Goal: Task Accomplishment & Management: Manage account settings

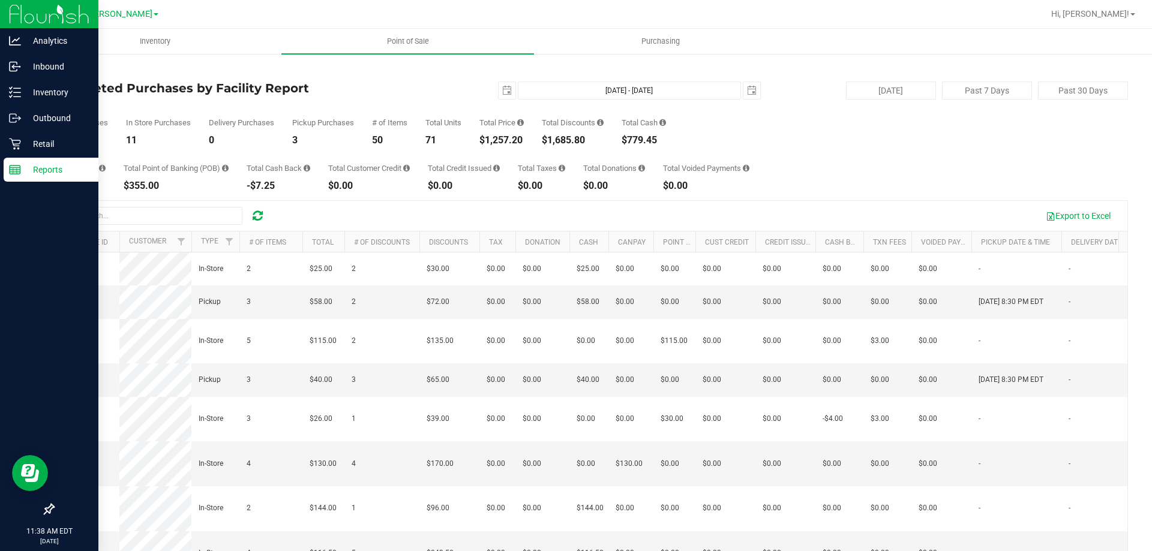
click at [31, 168] on p "Reports" at bounding box center [57, 170] width 72 height 14
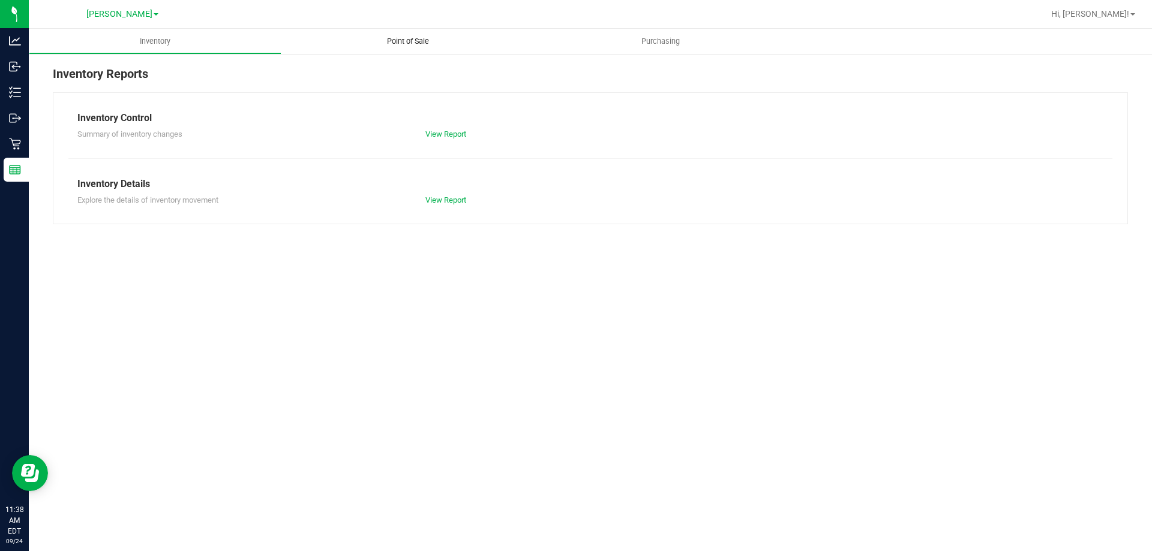
click at [415, 34] on uib-tab-heading "Point of Sale" at bounding box center [407, 41] width 253 height 25
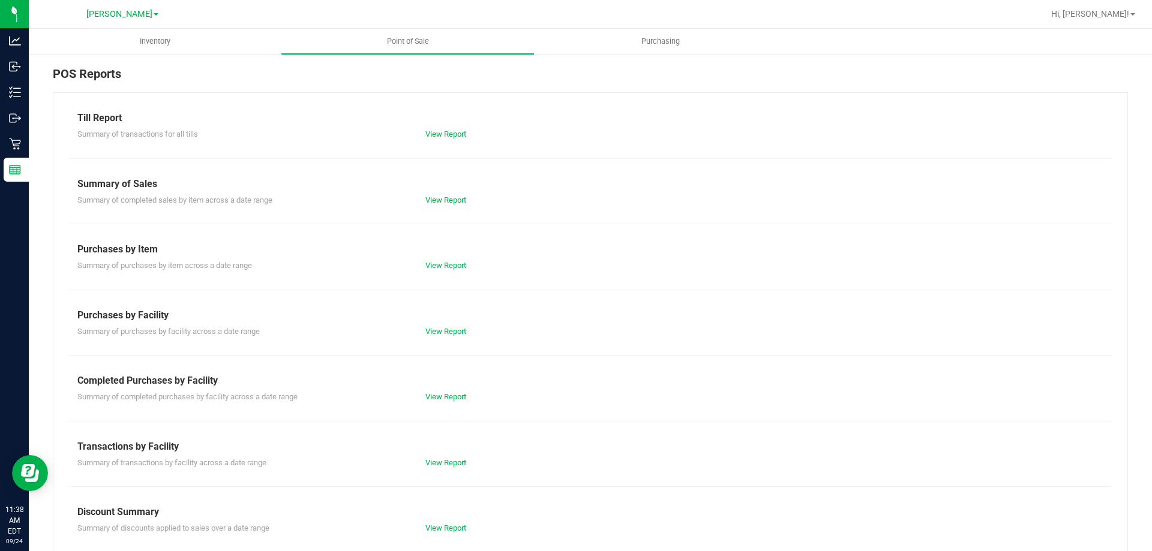
click at [445, 402] on div "View Report" at bounding box center [503, 397] width 174 height 12
click at [444, 398] on link "View Report" at bounding box center [445, 396] width 41 height 9
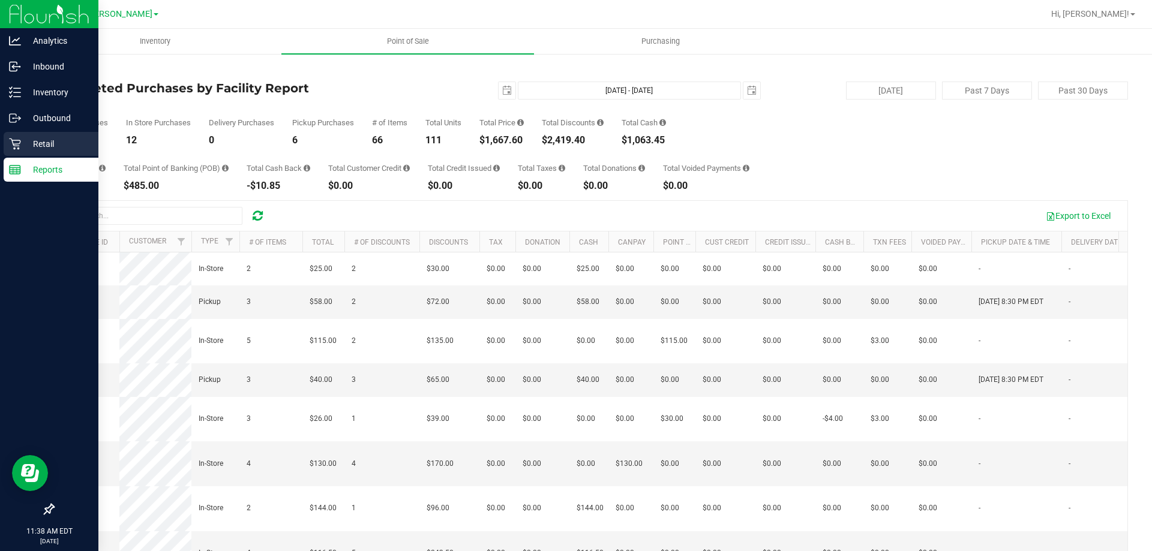
click at [36, 140] on p "Retail" at bounding box center [57, 144] width 72 height 14
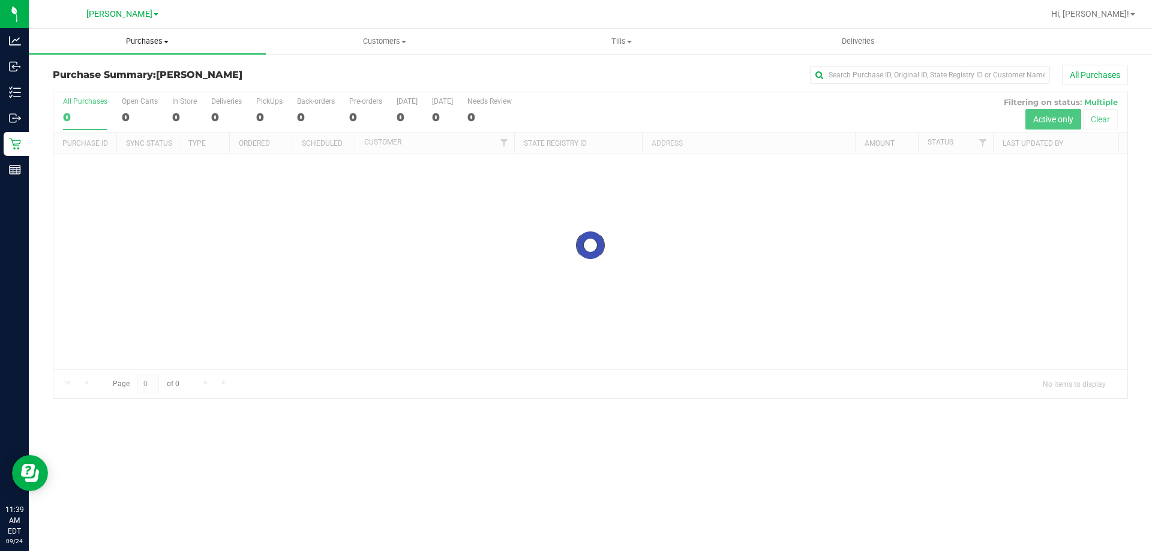
click at [167, 41] on span at bounding box center [166, 42] width 5 height 2
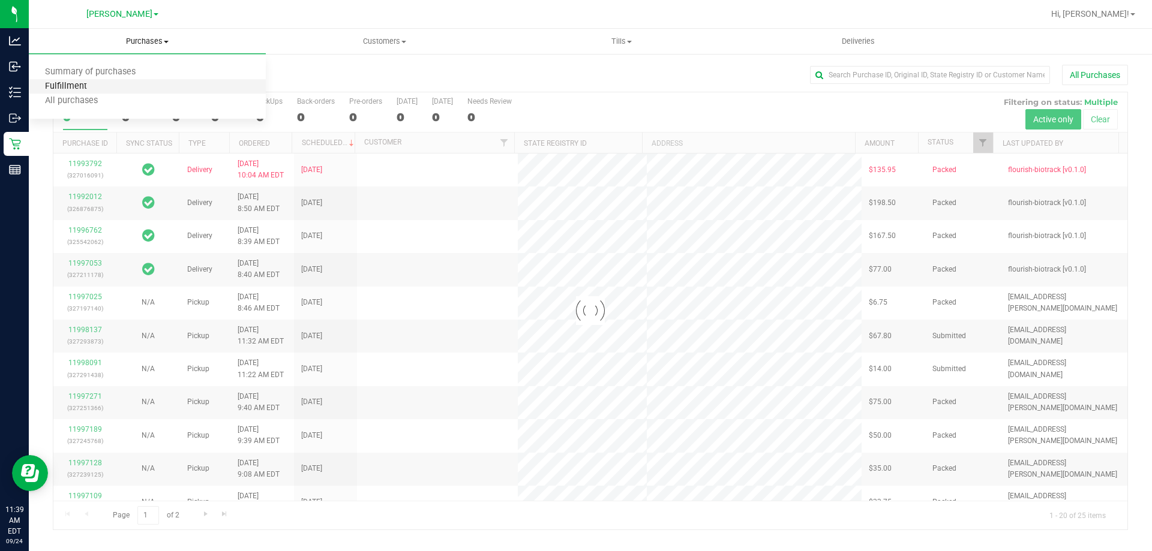
click at [67, 85] on span "Fulfillment" at bounding box center [66, 87] width 74 height 10
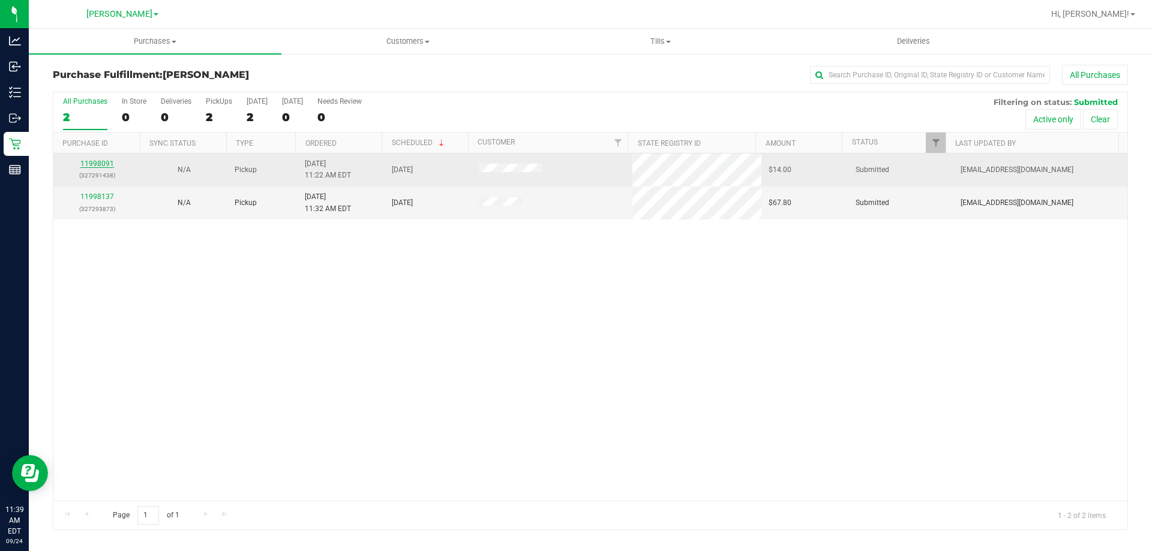
click at [98, 166] on link "11998091" at bounding box center [97, 164] width 34 height 8
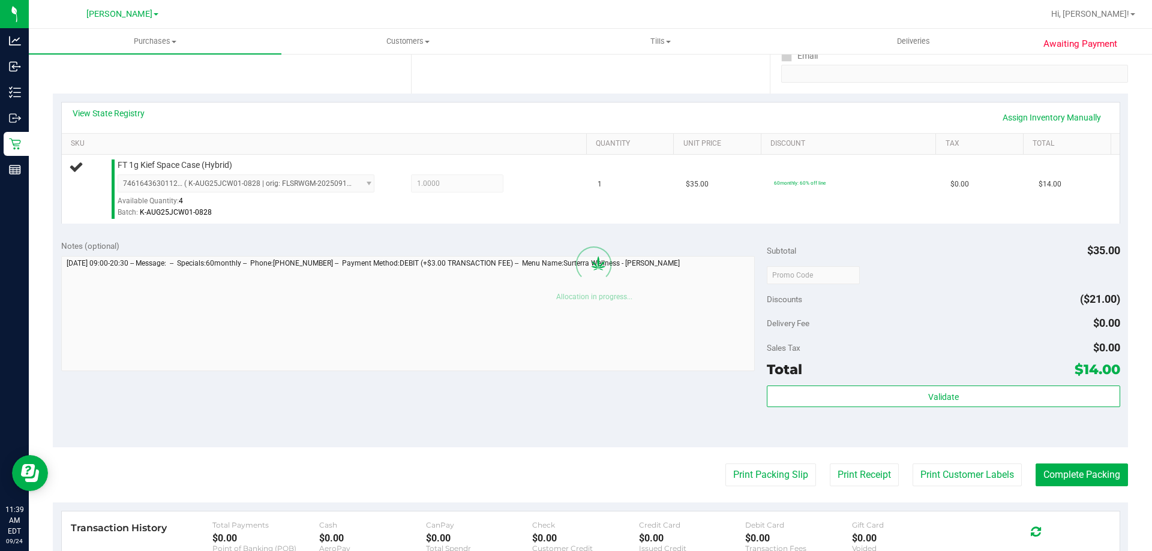
scroll to position [254, 0]
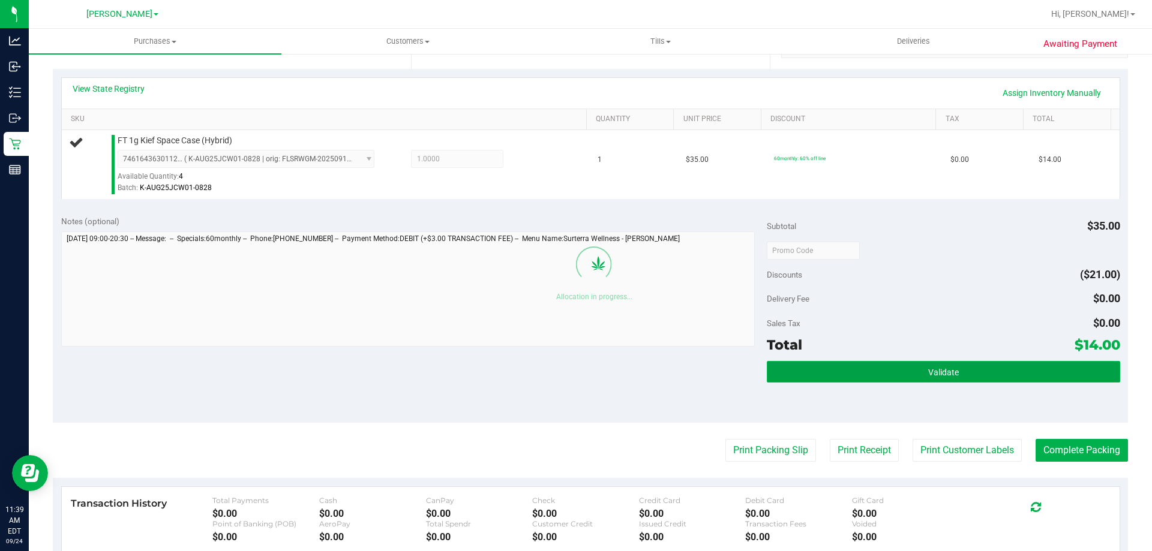
click at [996, 376] on button "Validate" at bounding box center [943, 372] width 353 height 22
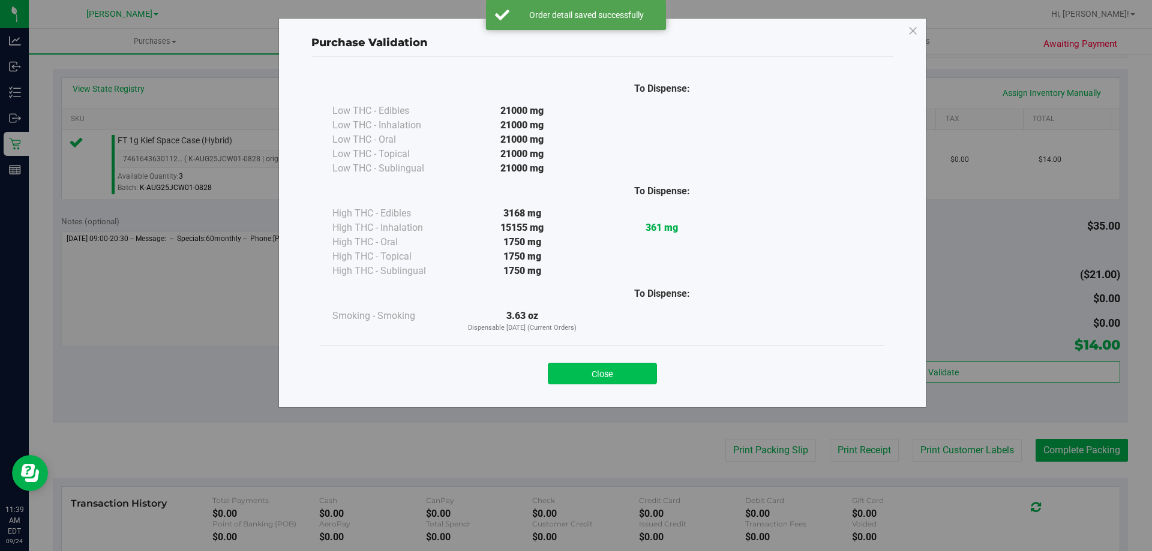
click at [616, 374] on button "Close" at bounding box center [602, 374] width 109 height 22
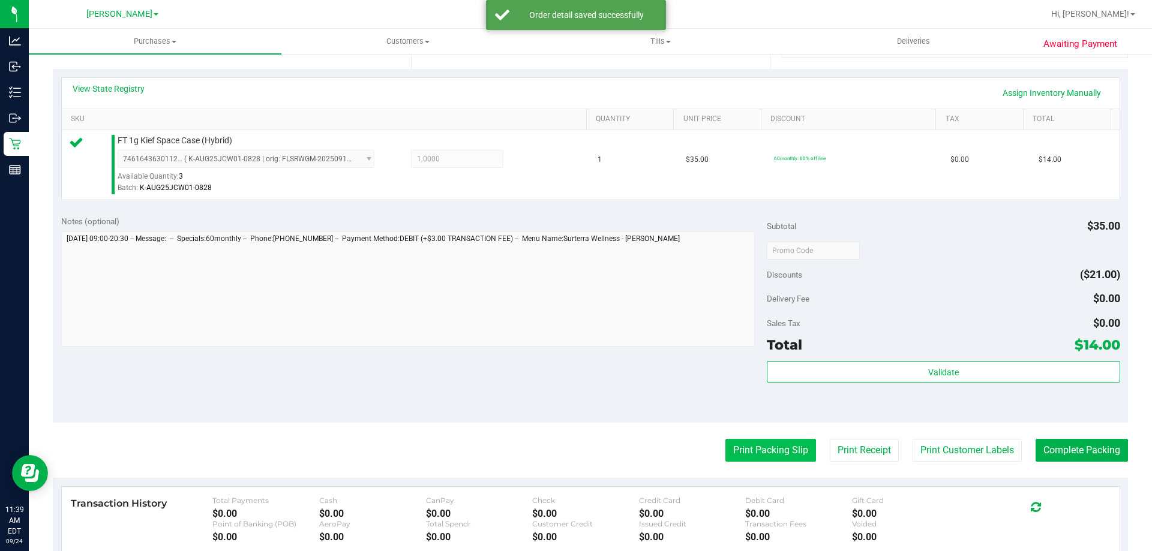
click at [767, 452] on button "Print Packing Slip" at bounding box center [770, 450] width 91 height 23
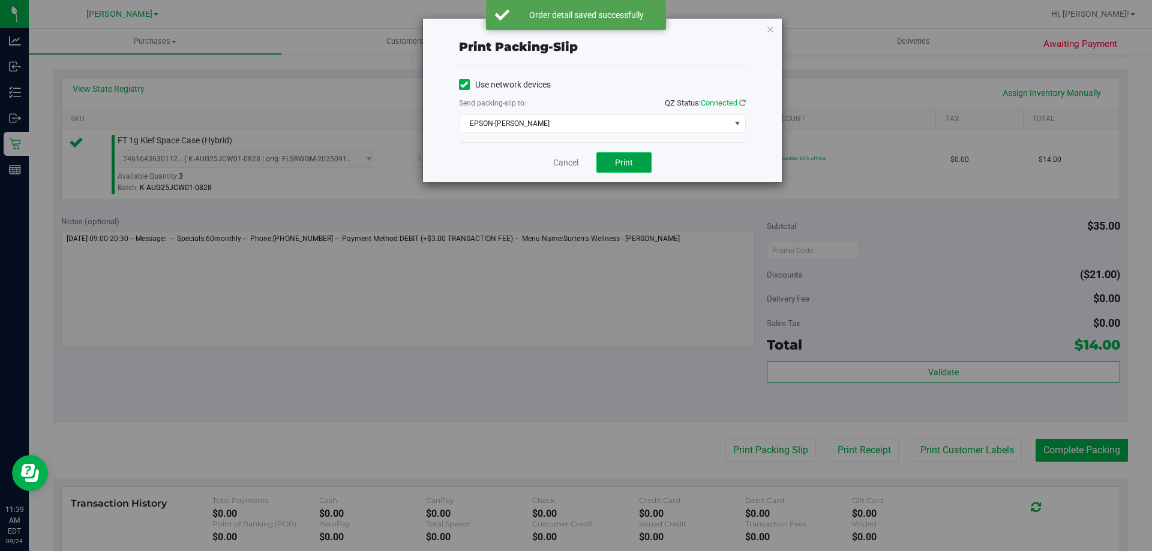
click at [621, 165] on span "Print" at bounding box center [624, 163] width 18 height 10
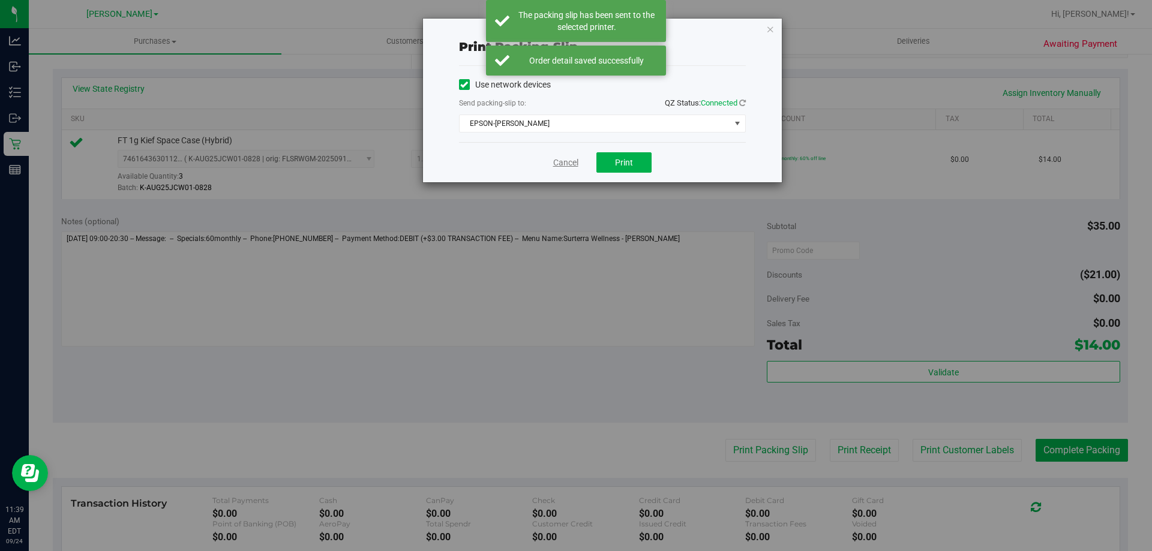
click at [564, 163] on link "Cancel" at bounding box center [565, 163] width 25 height 13
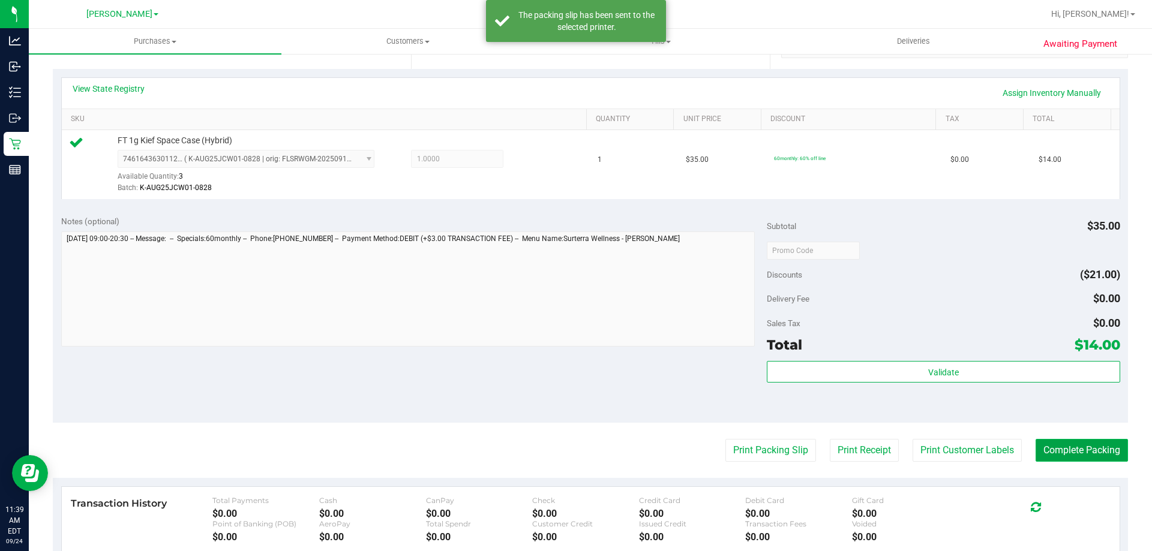
click at [1053, 442] on button "Complete Packing" at bounding box center [1081, 450] width 92 height 23
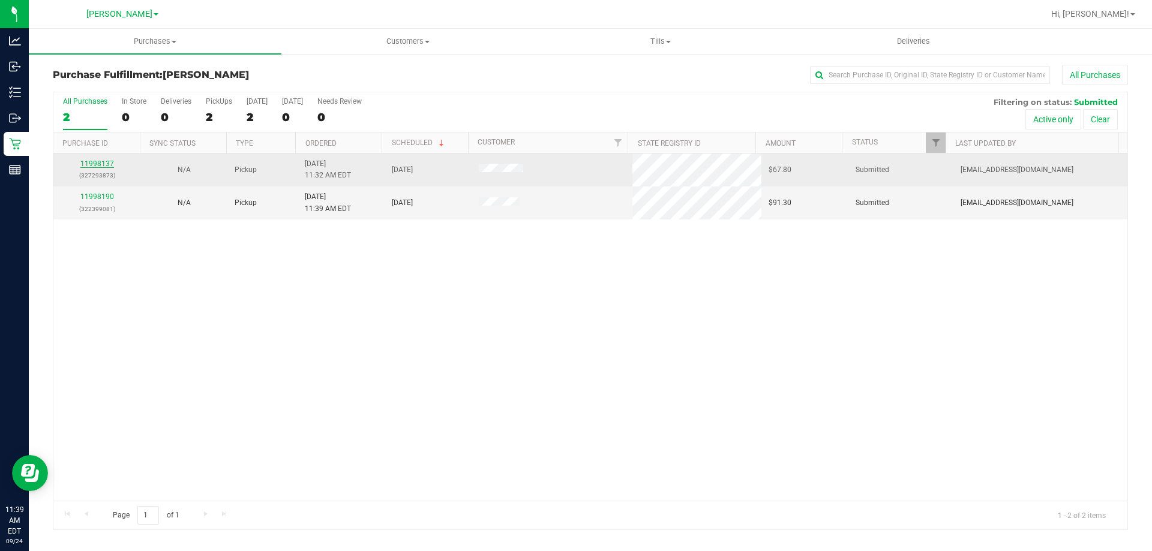
click at [97, 163] on link "11998137" at bounding box center [97, 164] width 34 height 8
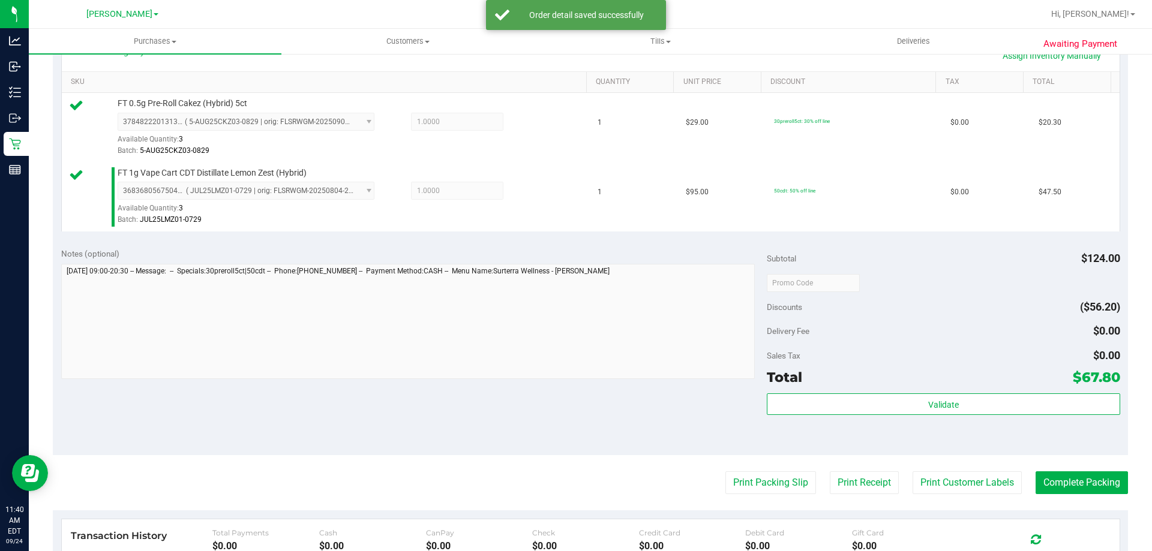
scroll to position [302, 0]
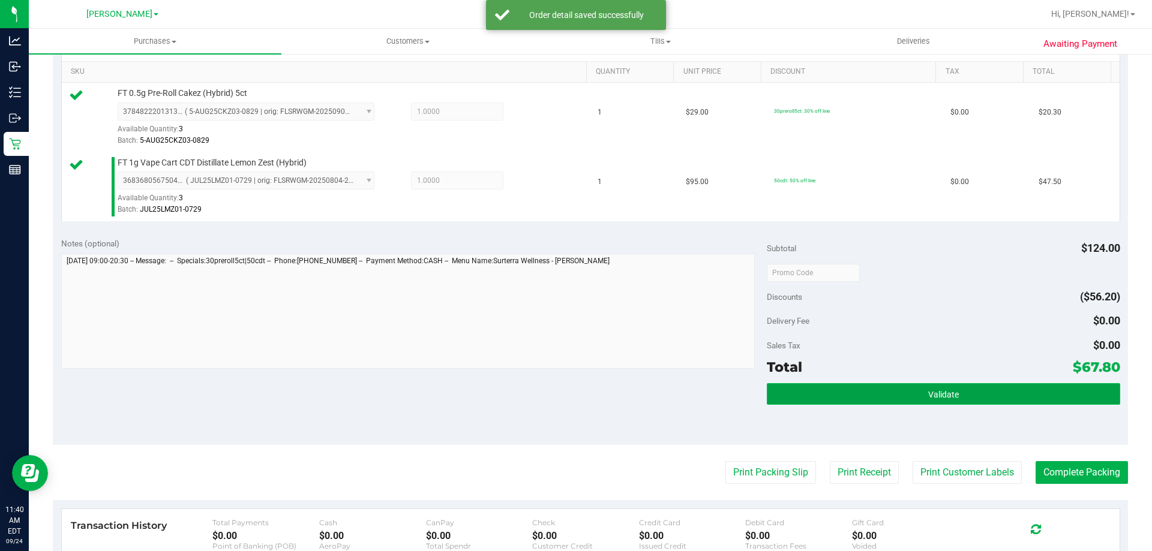
click at [955, 386] on button "Validate" at bounding box center [943, 394] width 353 height 22
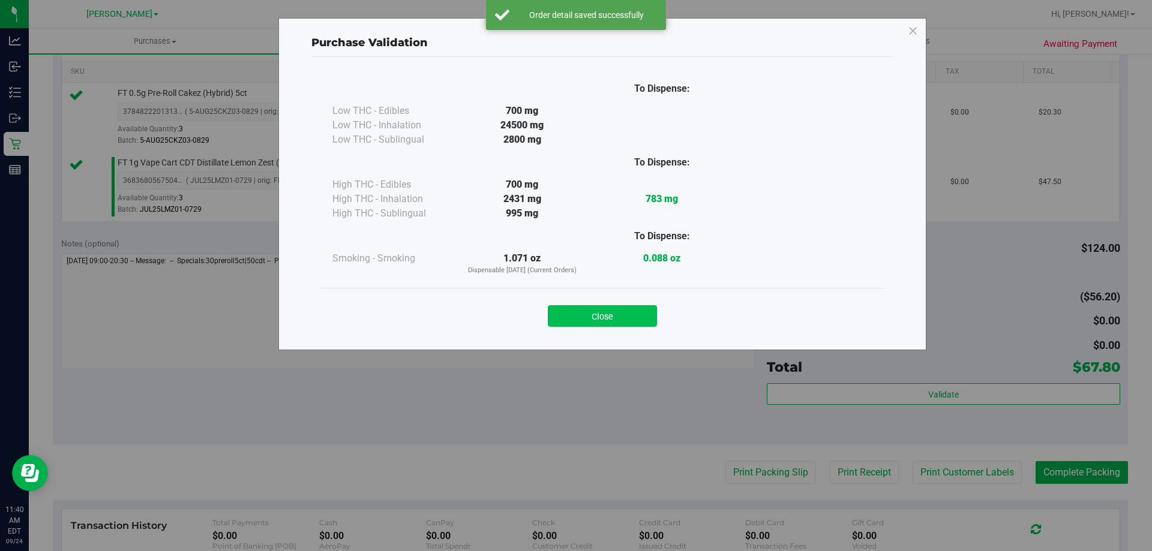
click at [628, 313] on button "Close" at bounding box center [602, 316] width 109 height 22
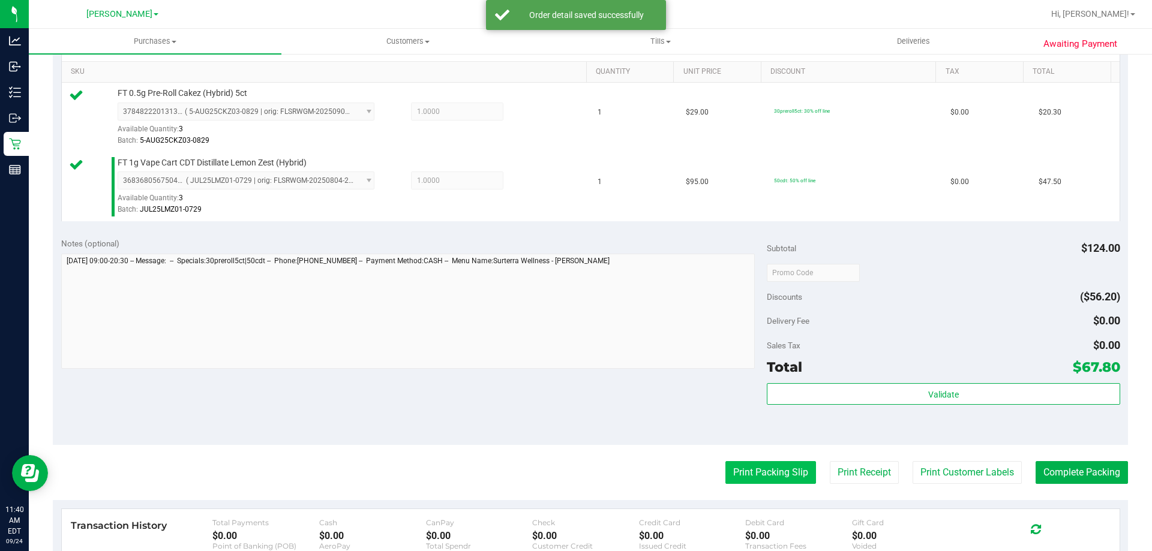
click at [762, 468] on button "Print Packing Slip" at bounding box center [770, 472] width 91 height 23
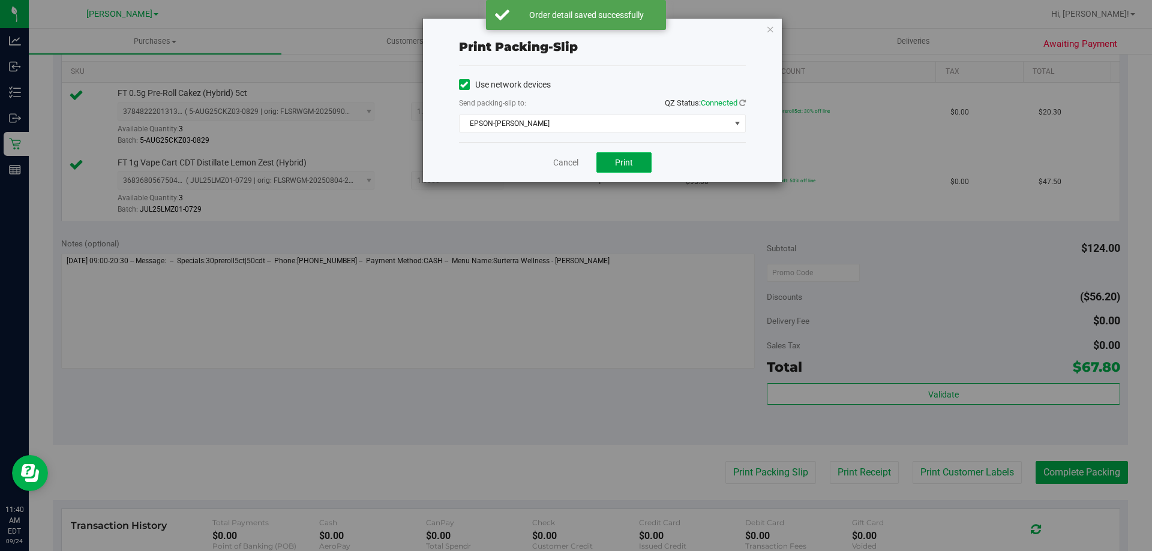
click at [628, 166] on span "Print" at bounding box center [624, 163] width 18 height 10
click at [564, 166] on link "Cancel" at bounding box center [565, 163] width 25 height 13
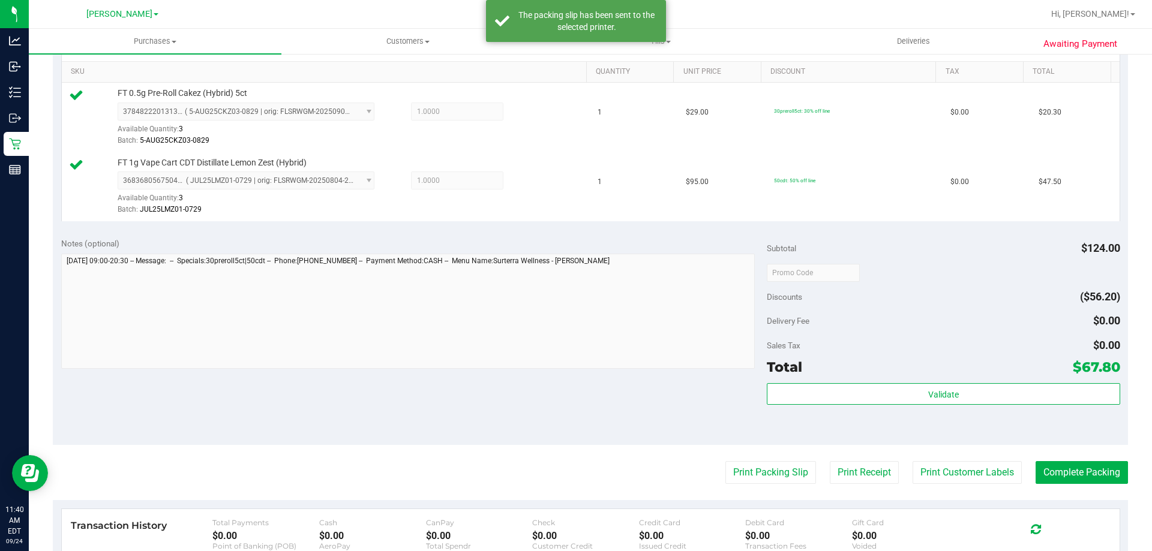
click at [1061, 449] on purchase-details "Back Edit Purchase Cancel Purchase View Profile # 11998137 BioTrack ID: - Submi…" at bounding box center [590, 243] width 1075 height 961
click at [1062, 469] on button "Complete Packing" at bounding box center [1081, 472] width 92 height 23
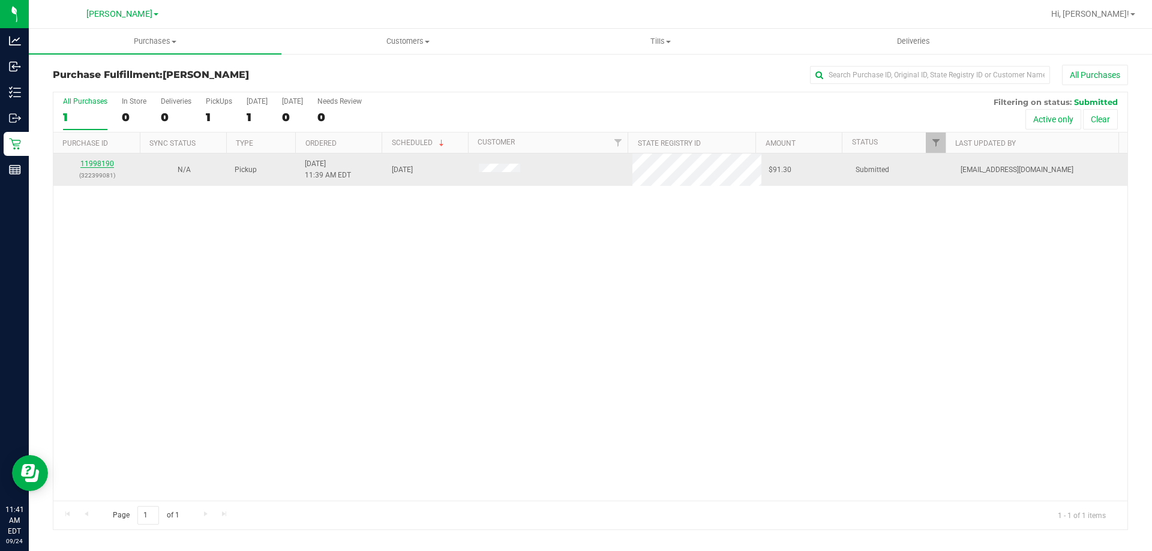
click at [109, 164] on link "11998190" at bounding box center [97, 164] width 34 height 8
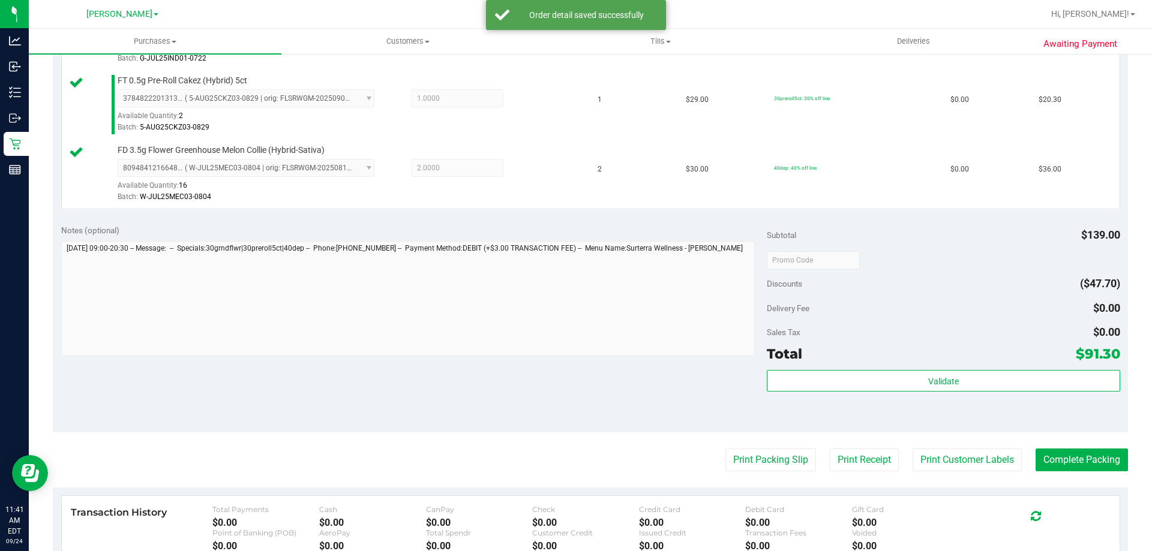
scroll to position [386, 0]
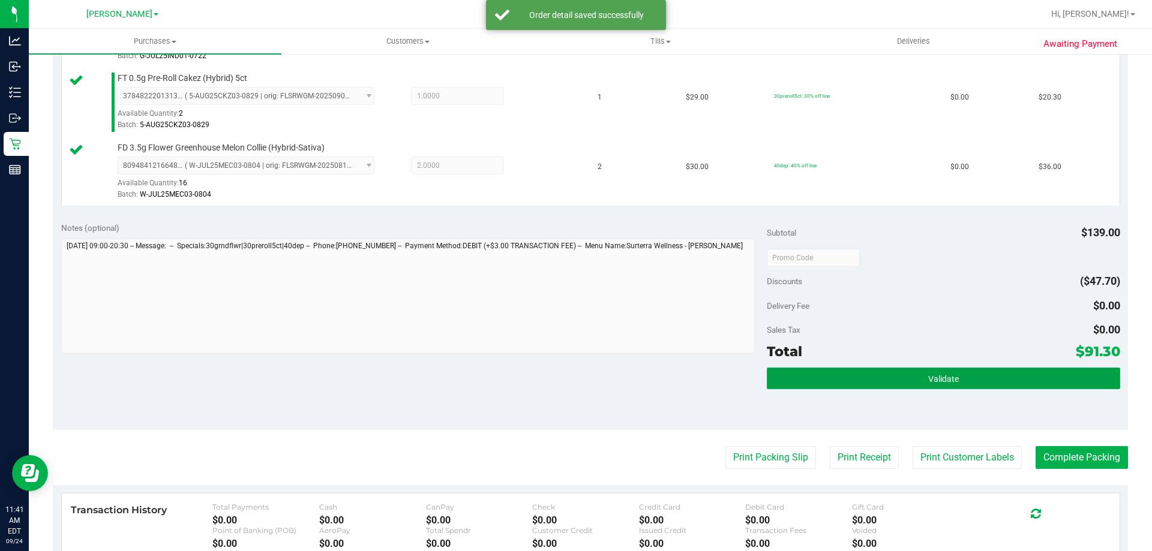
click at [1029, 384] on button "Validate" at bounding box center [943, 379] width 353 height 22
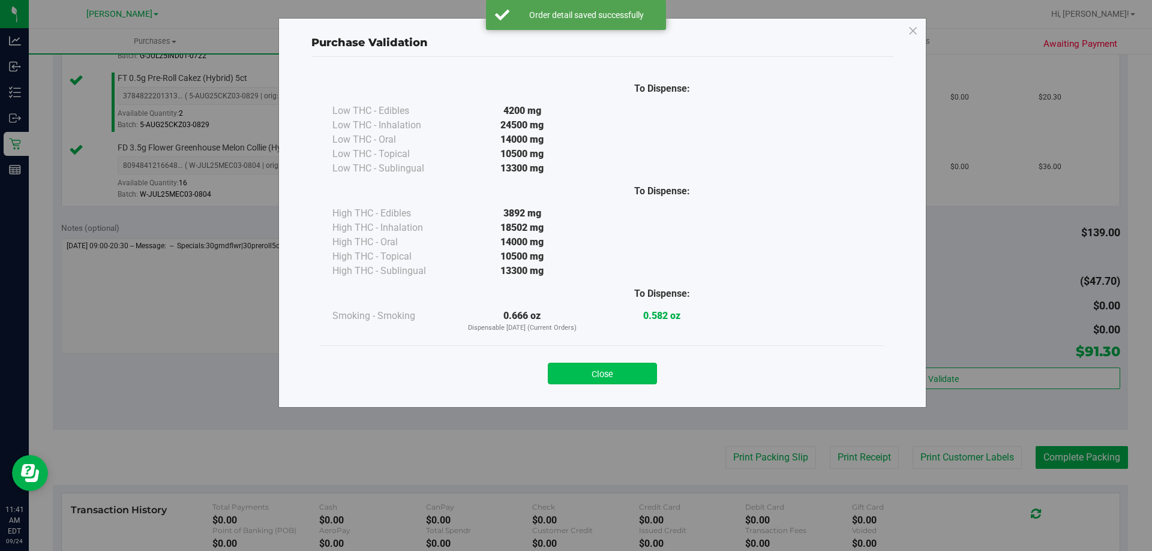
click at [609, 367] on button "Close" at bounding box center [602, 374] width 109 height 22
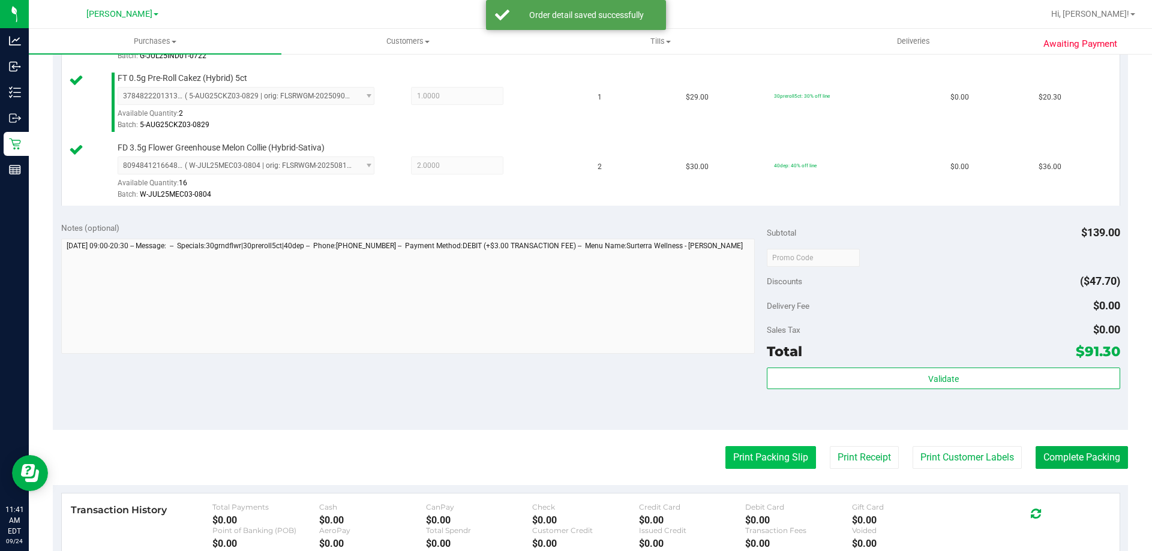
click at [752, 454] on button "Print Packing Slip" at bounding box center [770, 457] width 91 height 23
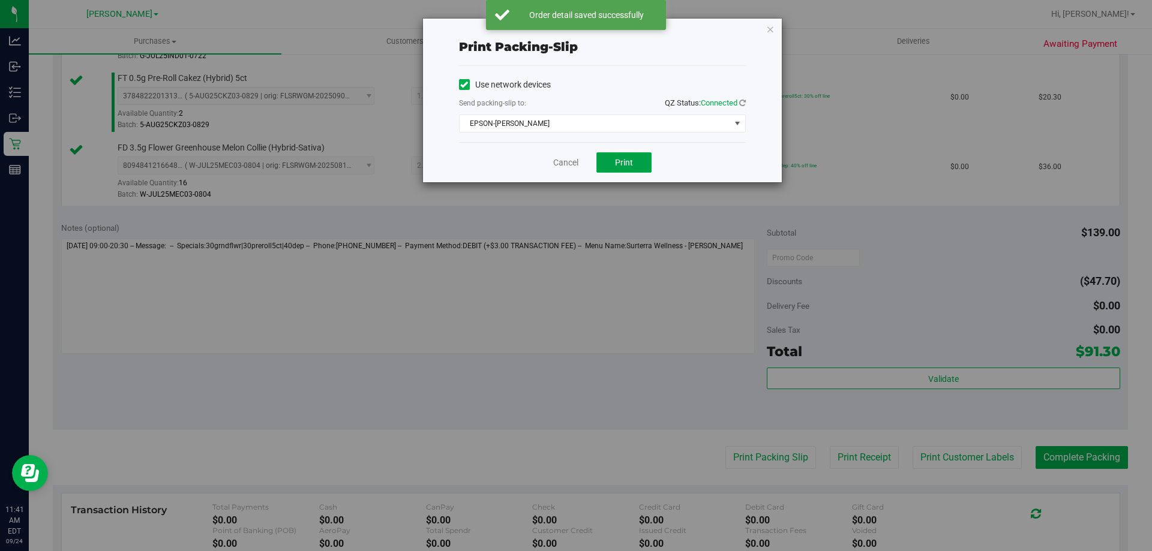
click at [647, 167] on button "Print" at bounding box center [623, 162] width 55 height 20
click at [574, 158] on link "Cancel" at bounding box center [565, 163] width 25 height 13
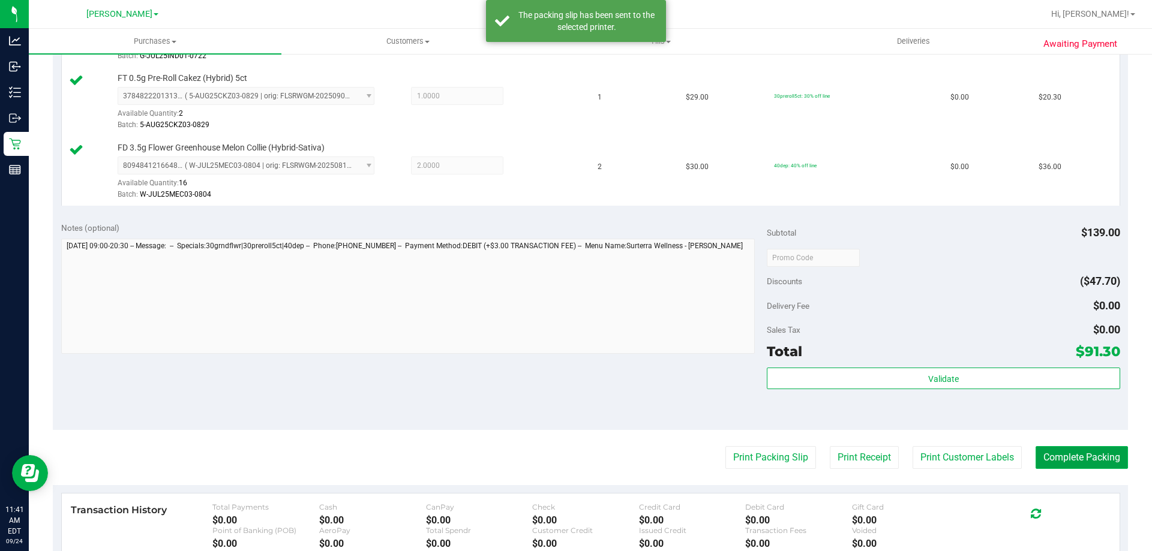
click at [1077, 462] on button "Complete Packing" at bounding box center [1081, 457] width 92 height 23
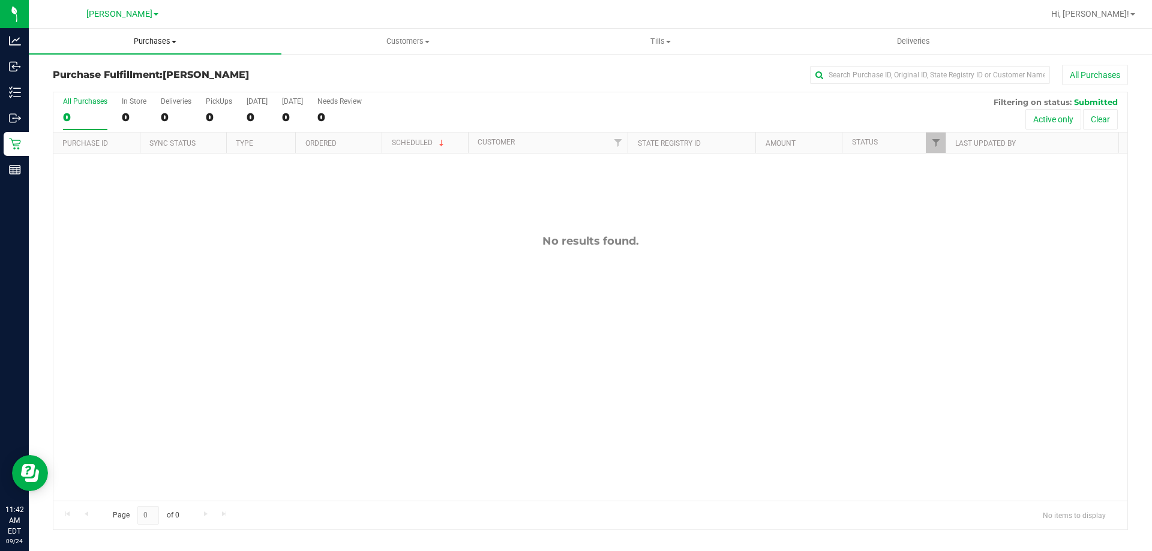
click at [170, 46] on span "Purchases" at bounding box center [155, 41] width 253 height 11
click at [96, 84] on span "Fulfillment" at bounding box center [66, 87] width 74 height 10
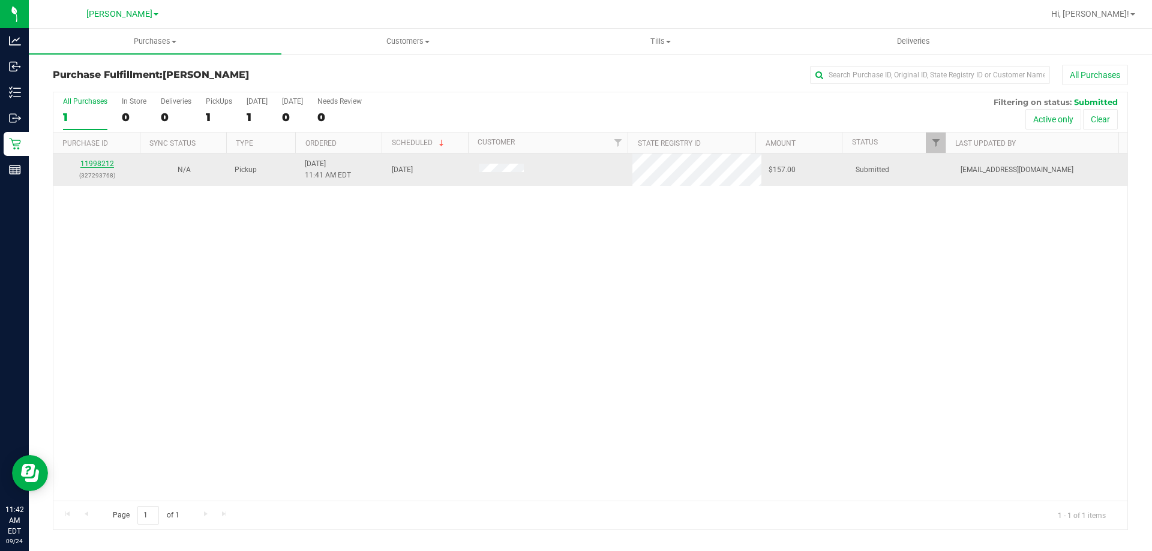
click at [95, 165] on link "11998212" at bounding box center [97, 164] width 34 height 8
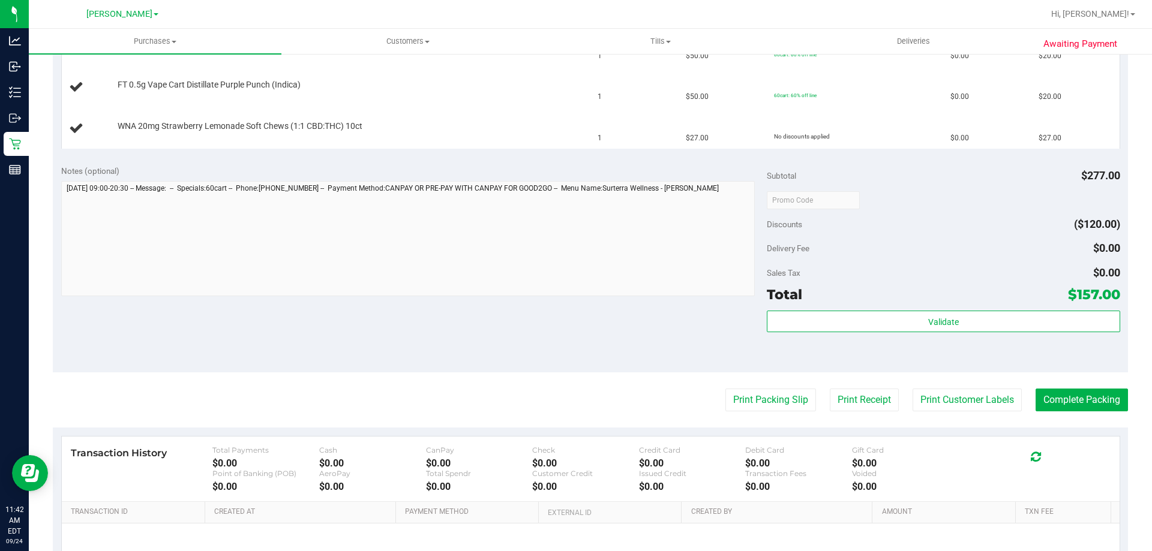
scroll to position [527, 0]
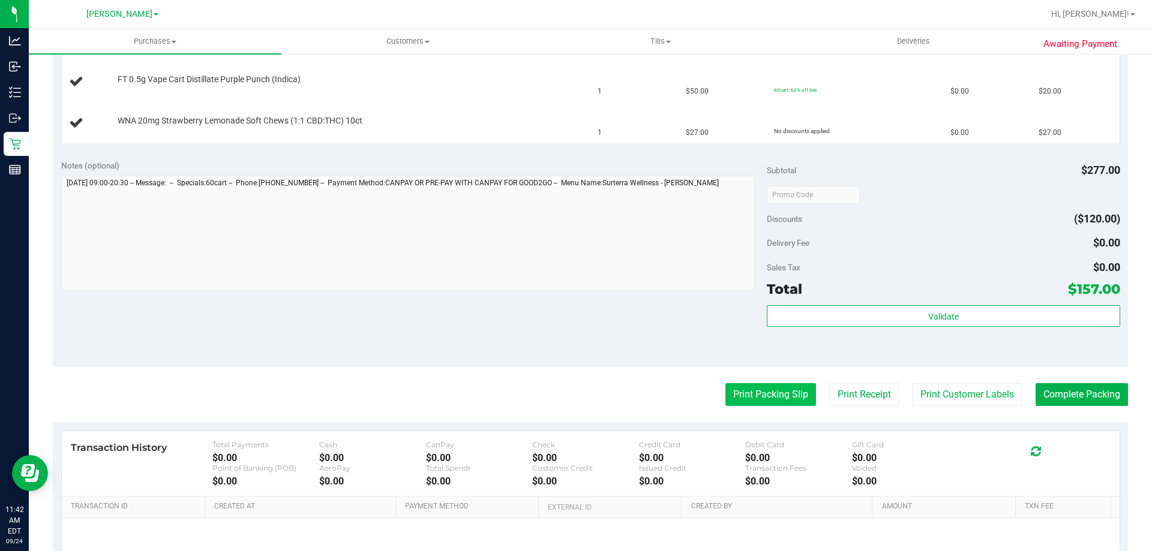
click at [751, 398] on button "Print Packing Slip" at bounding box center [770, 394] width 91 height 23
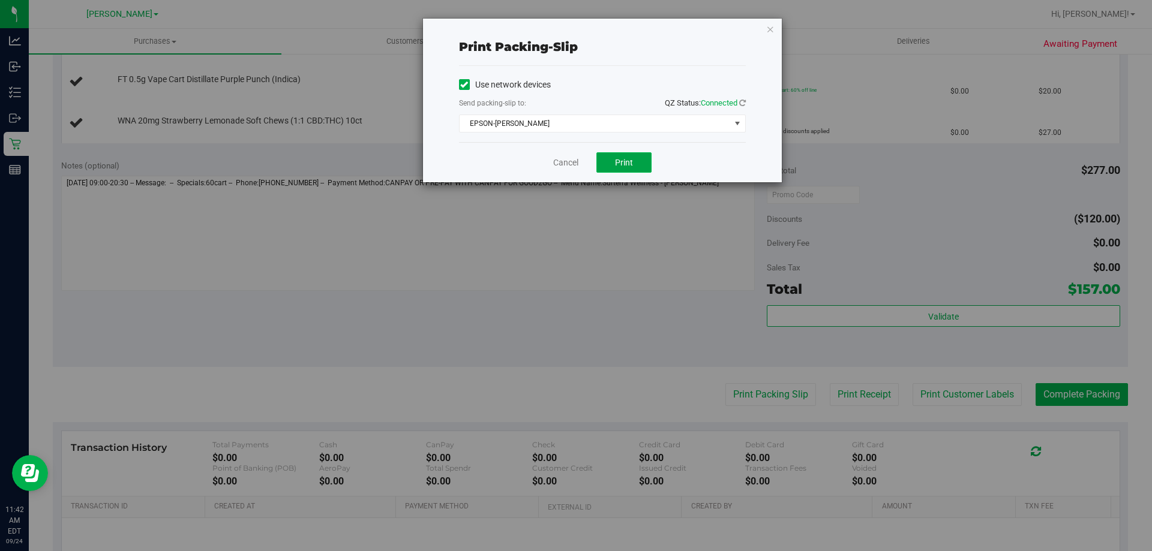
click at [630, 168] on button "Print" at bounding box center [623, 162] width 55 height 20
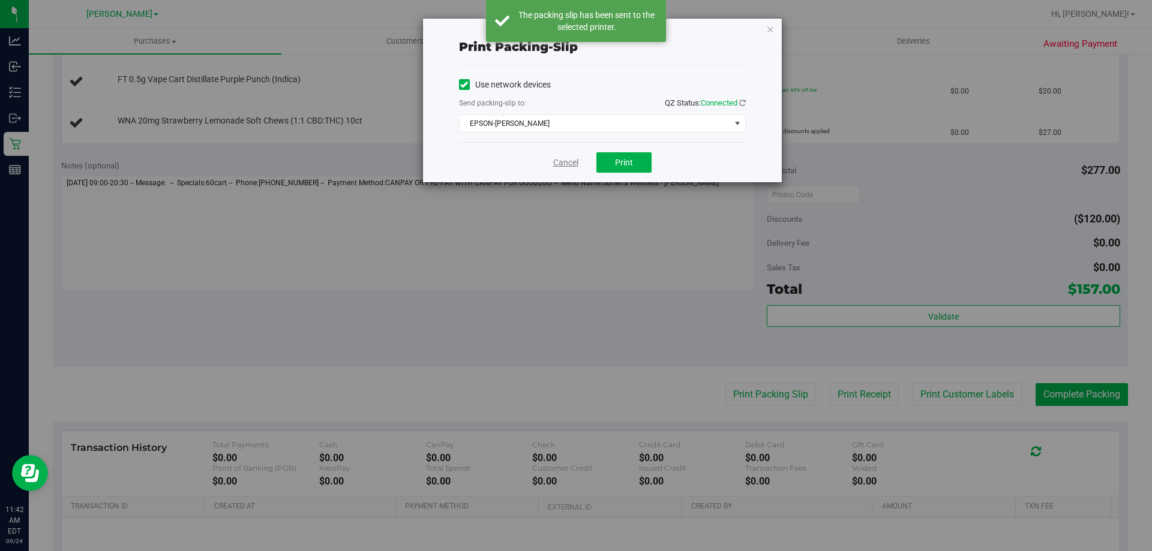
click at [568, 161] on link "Cancel" at bounding box center [565, 163] width 25 height 13
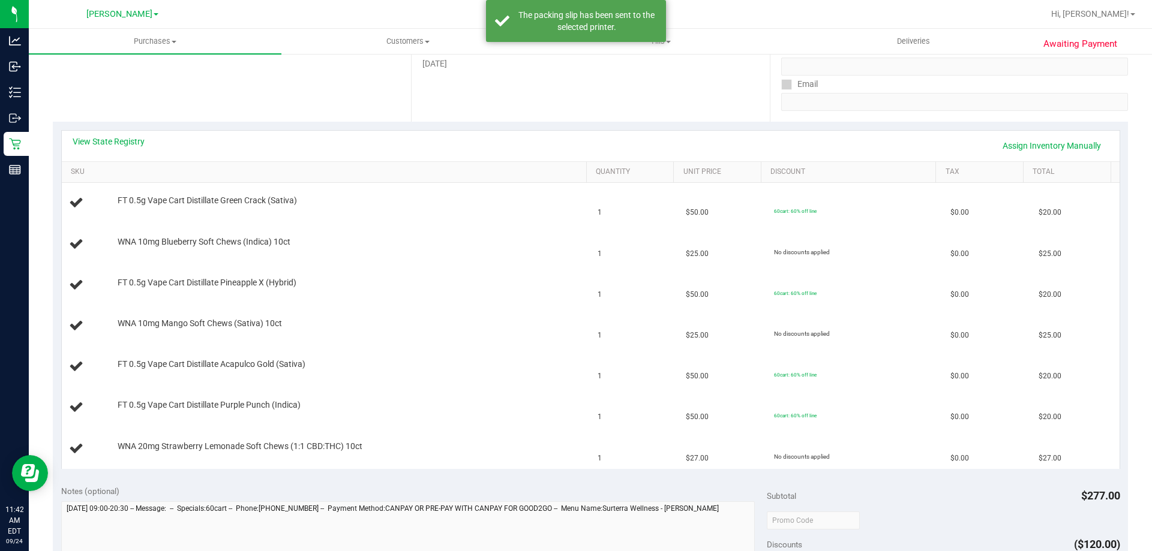
scroll to position [202, 0]
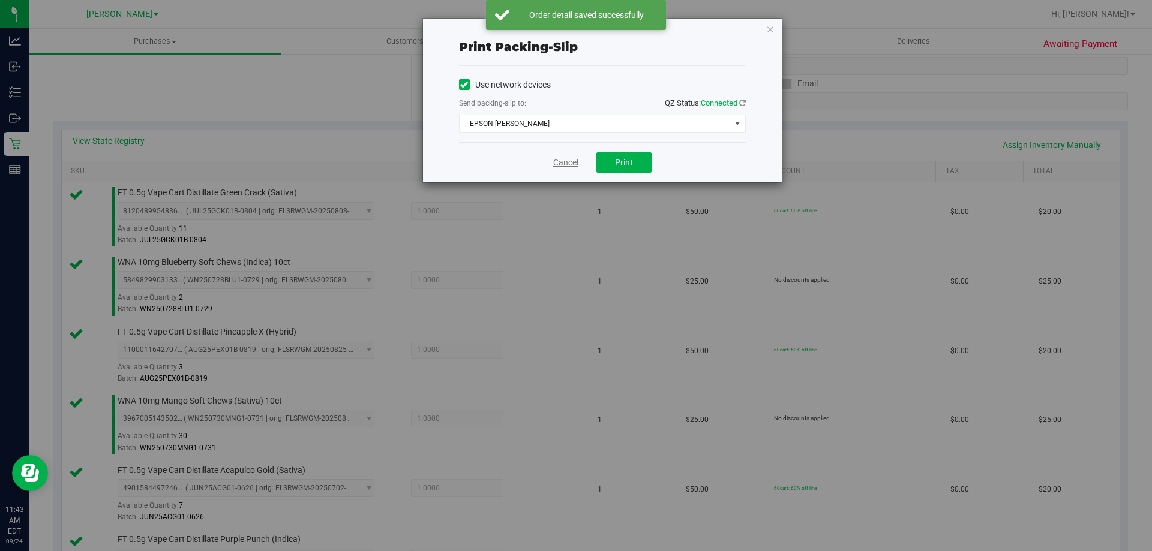
click at [555, 164] on link "Cancel" at bounding box center [565, 163] width 25 height 13
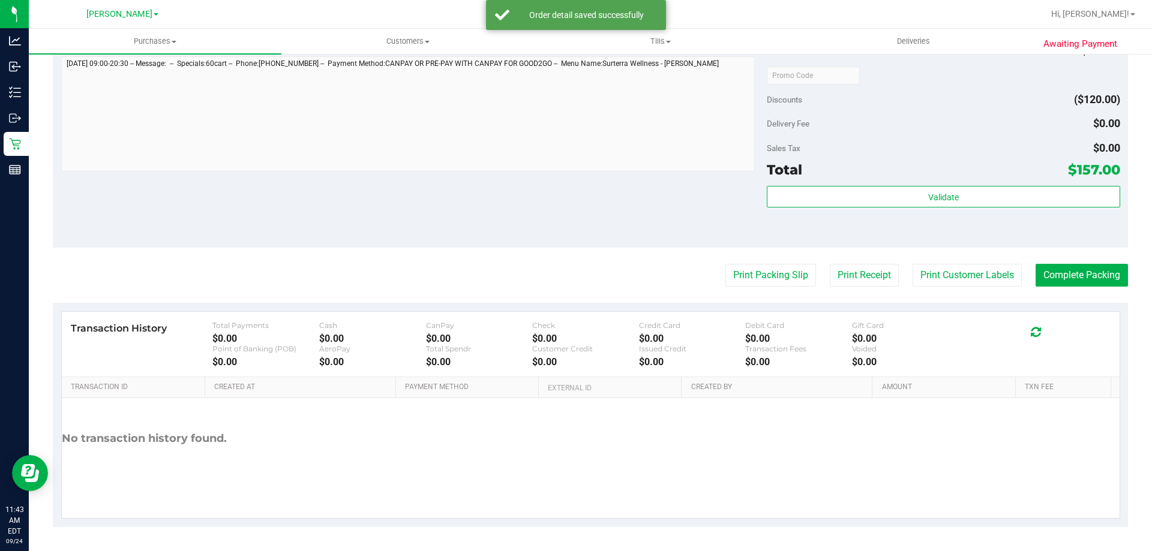
scroll to position [845, 0]
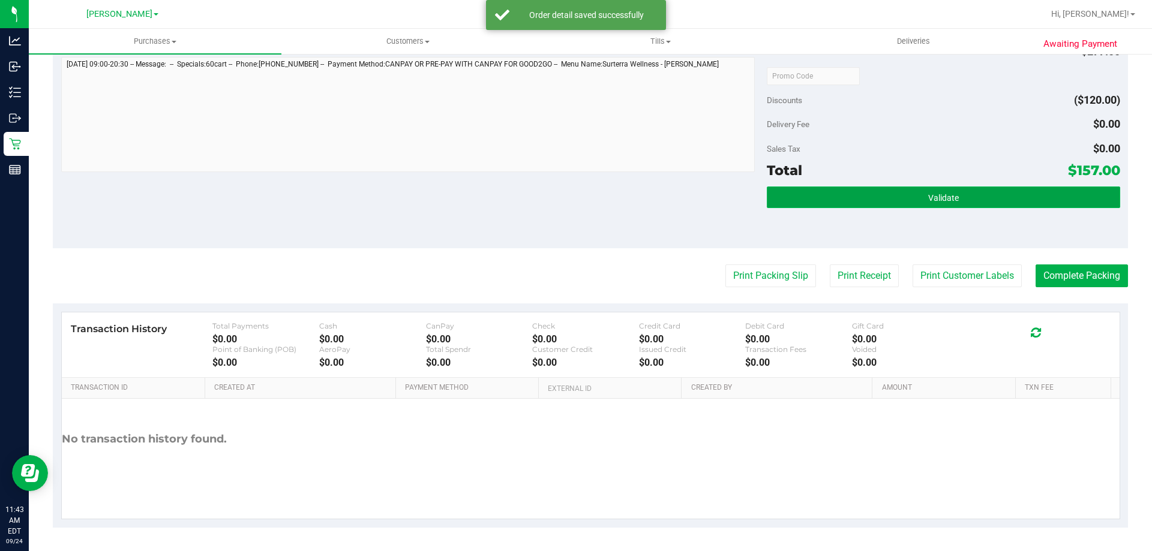
click at [907, 200] on button "Validate" at bounding box center [943, 198] width 353 height 22
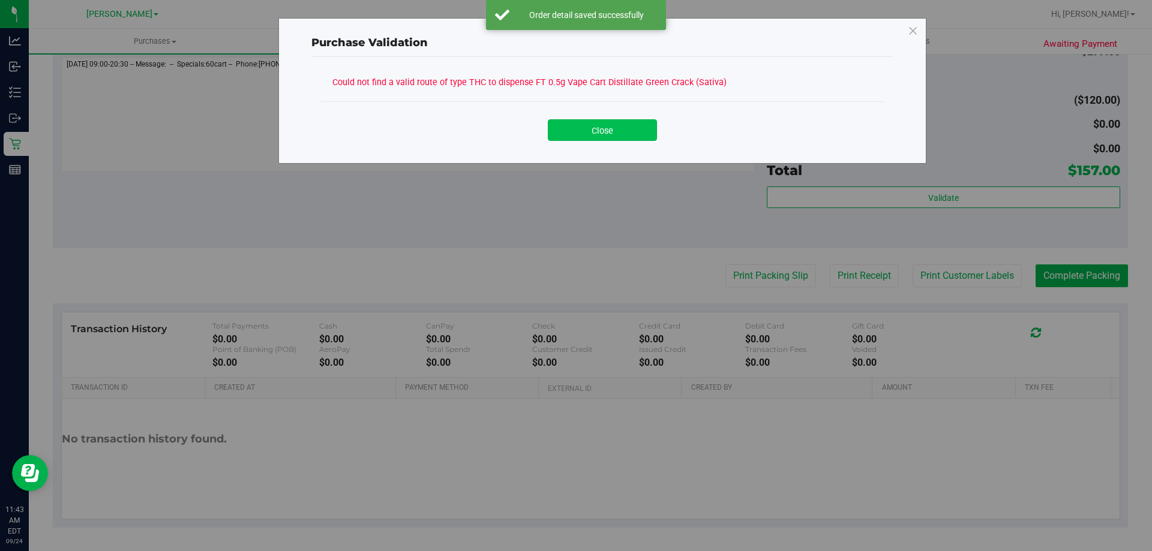
click at [605, 119] on button "Close" at bounding box center [602, 130] width 109 height 22
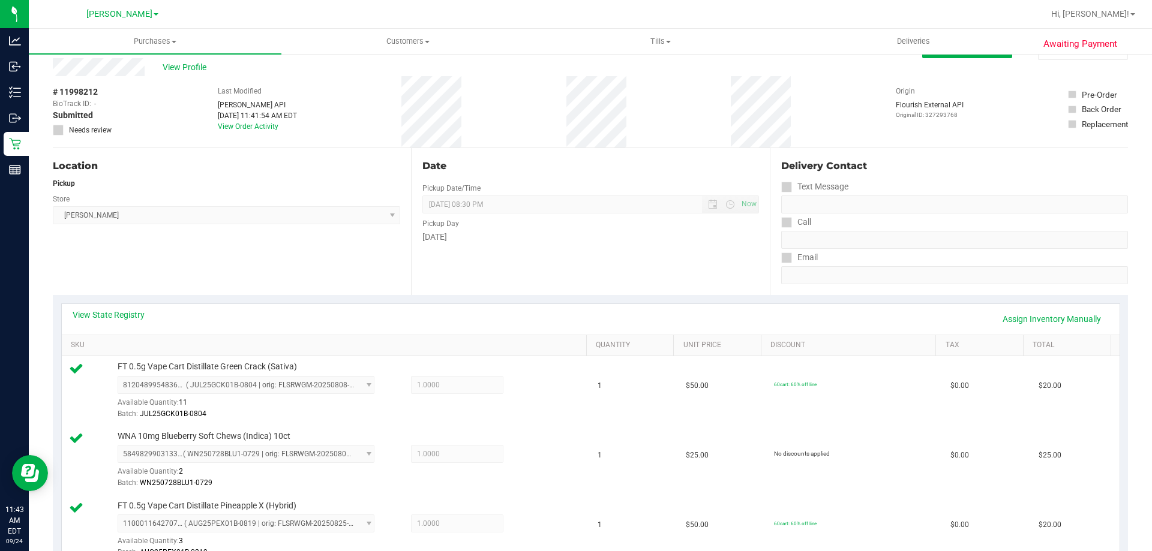
scroll to position [0, 0]
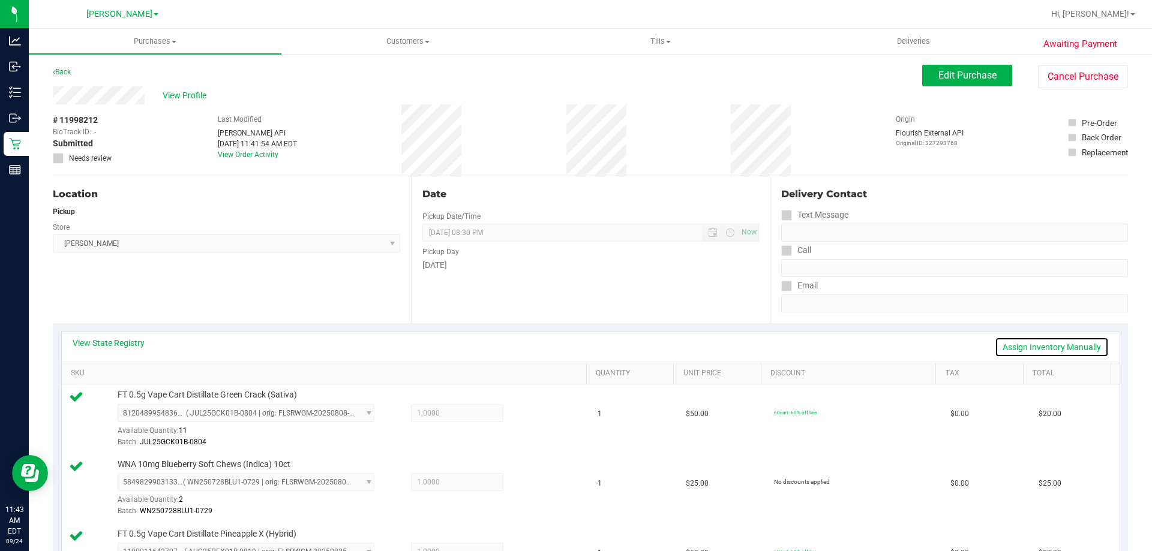
click at [1053, 342] on link "Assign Inventory Manually" at bounding box center [1051, 347] width 114 height 20
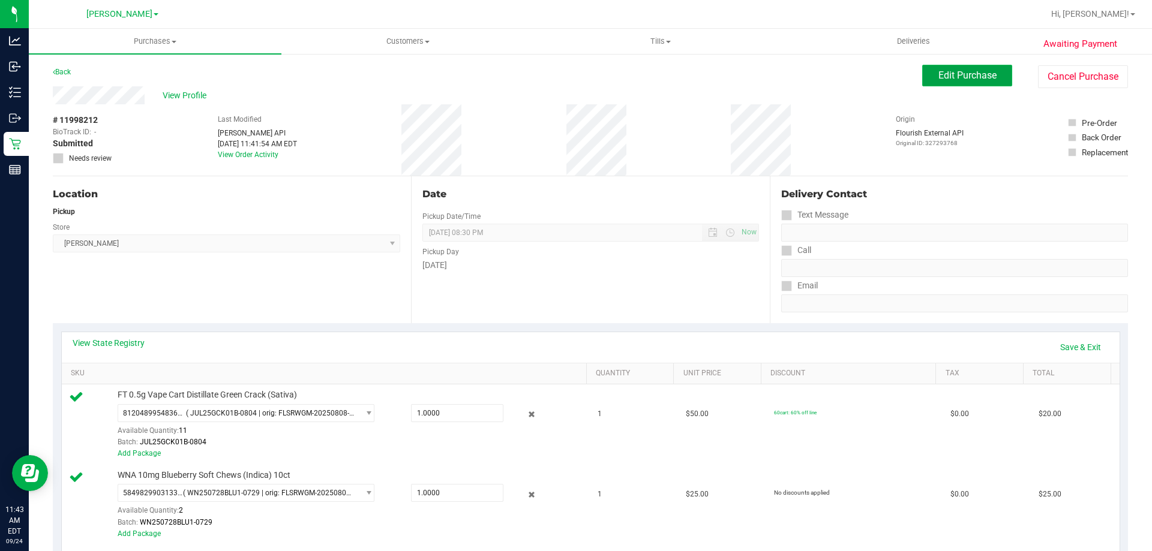
click at [945, 71] on span "Edit Purchase" at bounding box center [967, 75] width 58 height 11
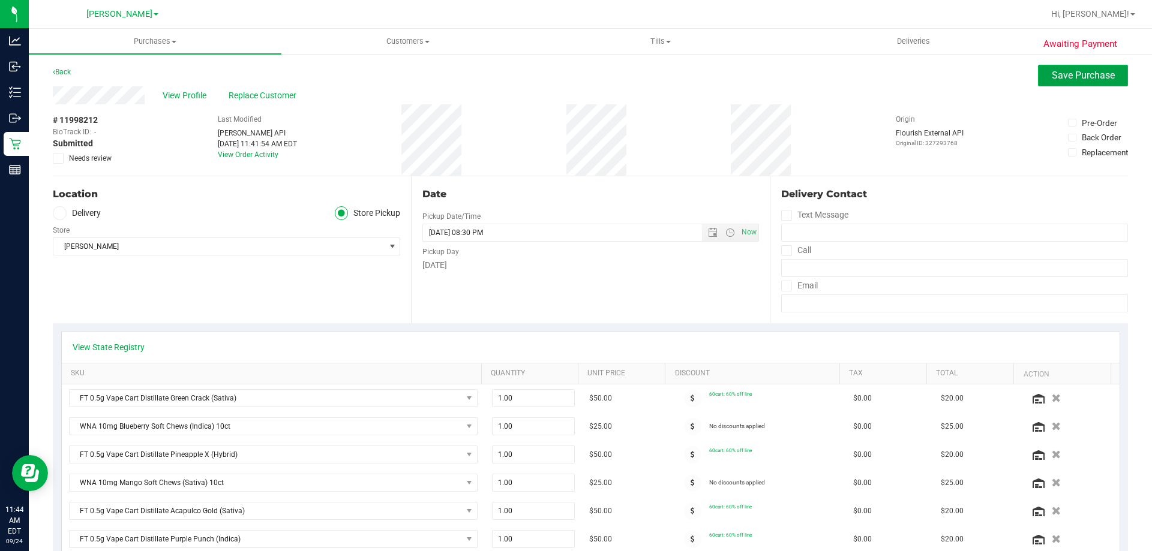
click at [1083, 79] on span "Save Purchase" at bounding box center [1082, 75] width 63 height 11
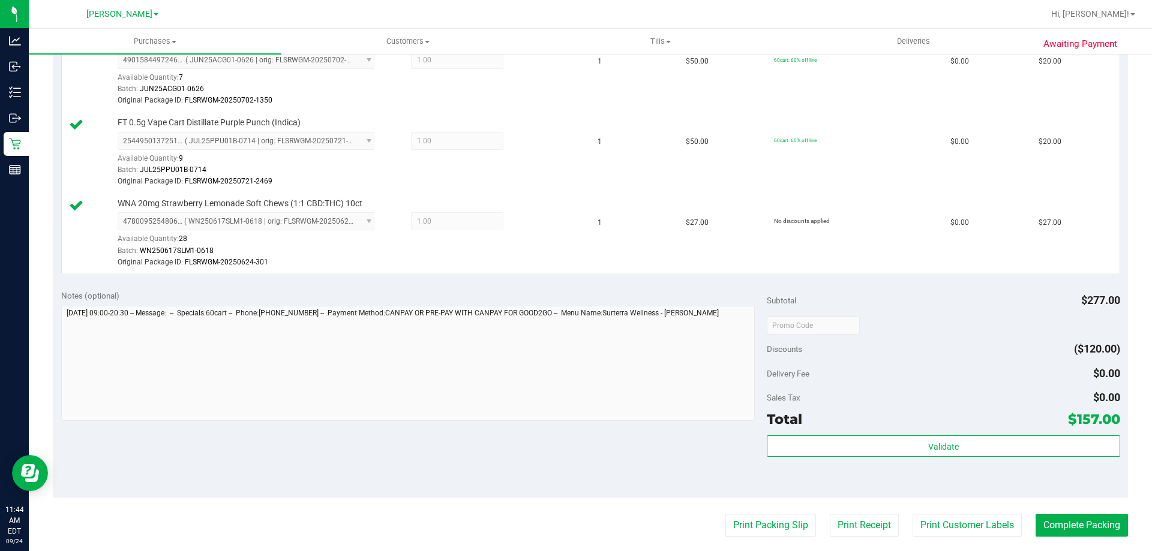
scroll to position [654, 0]
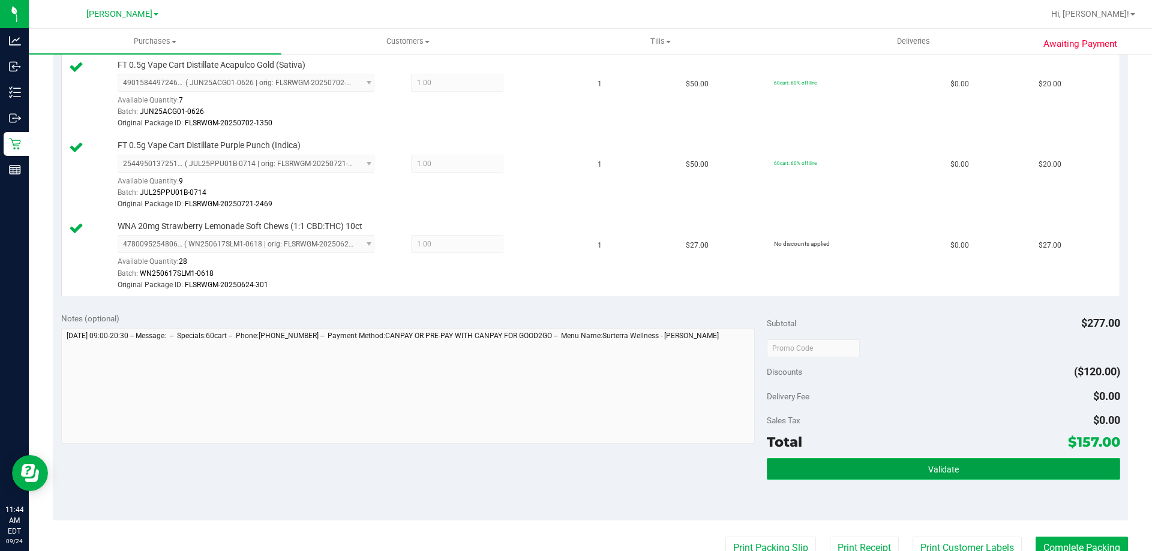
click at [912, 467] on button "Validate" at bounding box center [943, 469] width 353 height 22
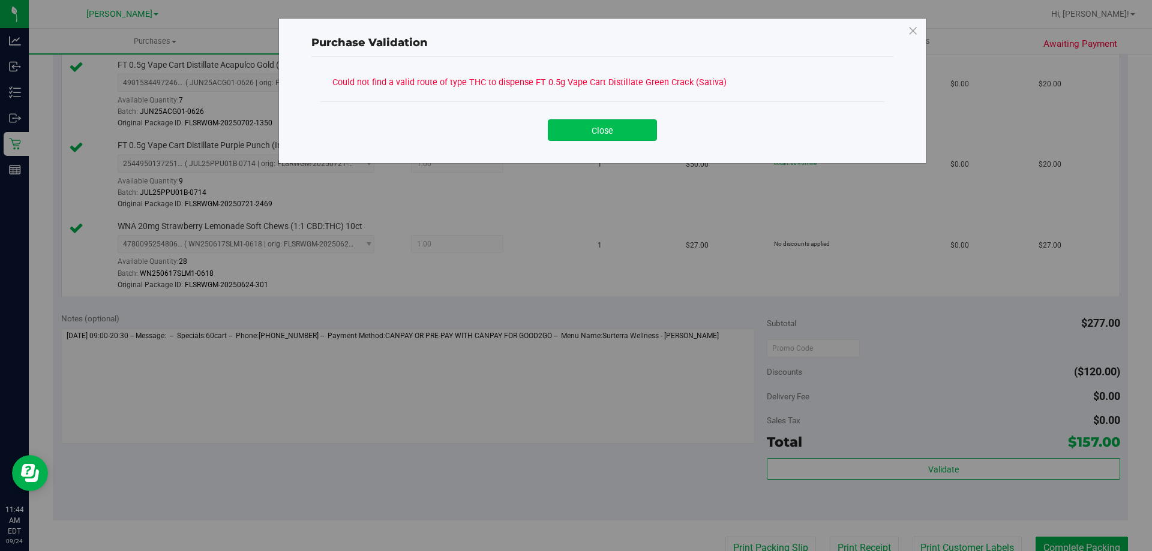
click at [616, 133] on button "Close" at bounding box center [602, 130] width 109 height 22
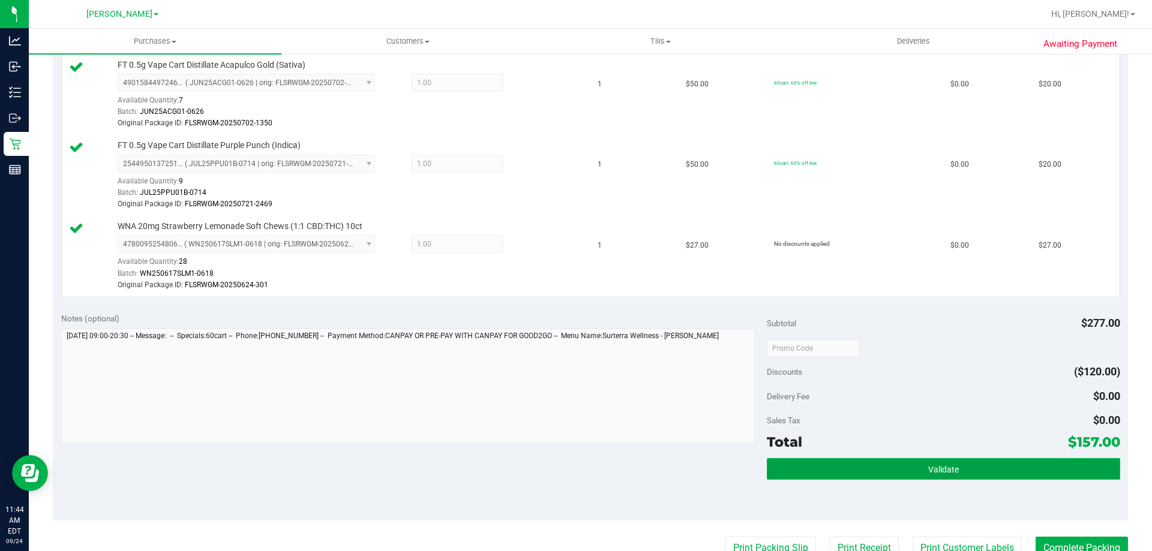
click at [913, 470] on button "Validate" at bounding box center [943, 469] width 353 height 22
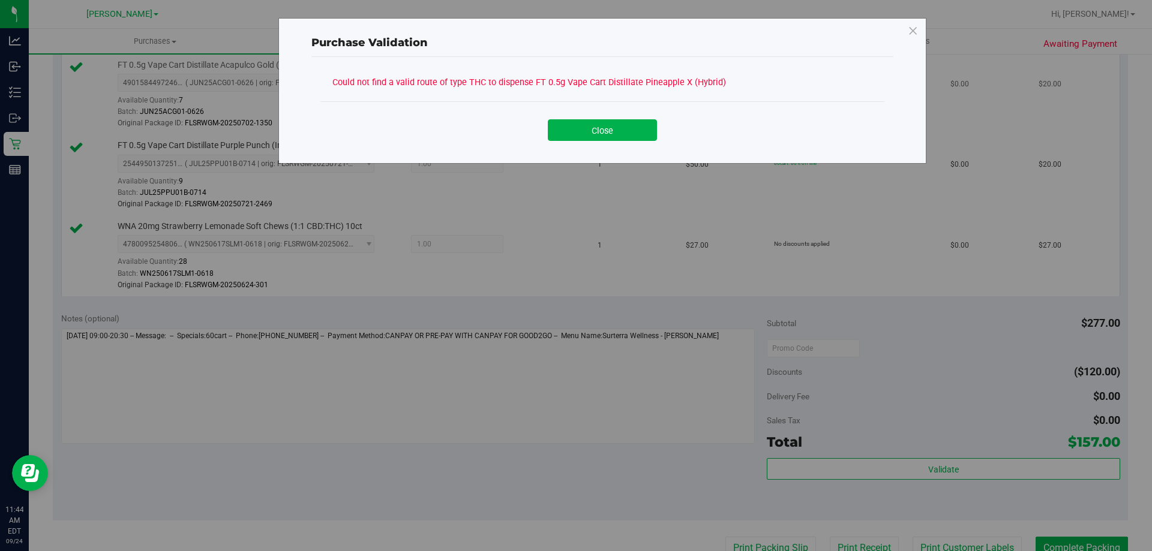
click at [627, 123] on button "Close" at bounding box center [602, 130] width 109 height 22
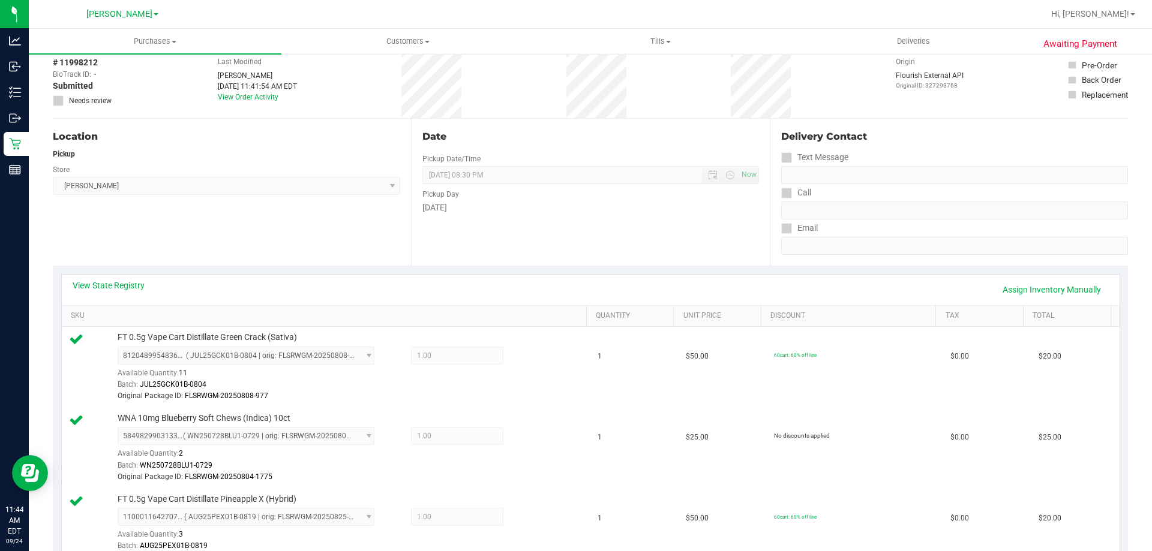
scroll to position [0, 0]
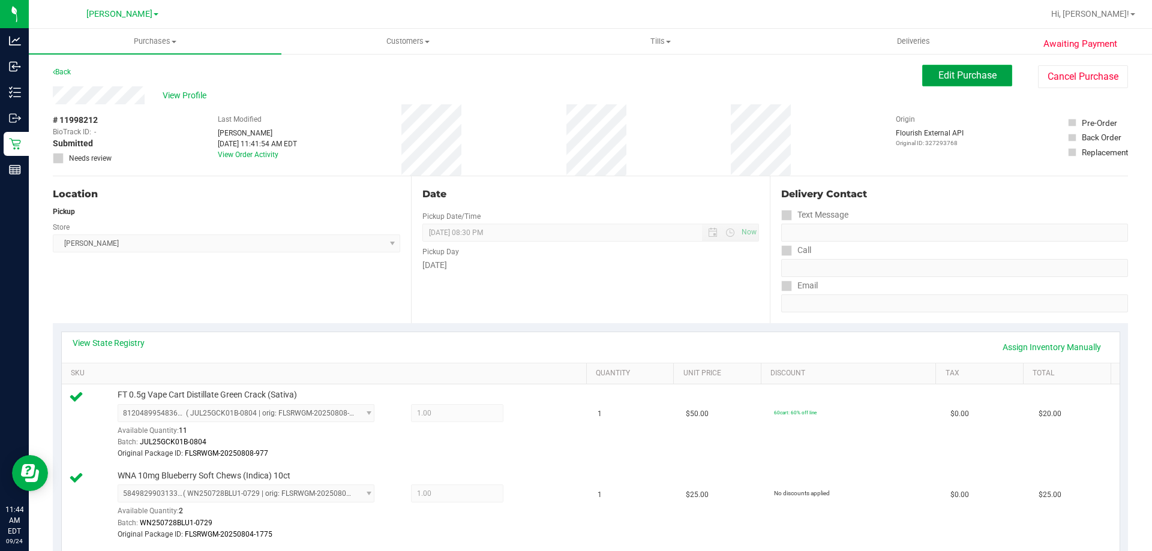
click at [945, 79] on span "Edit Purchase" at bounding box center [967, 75] width 58 height 11
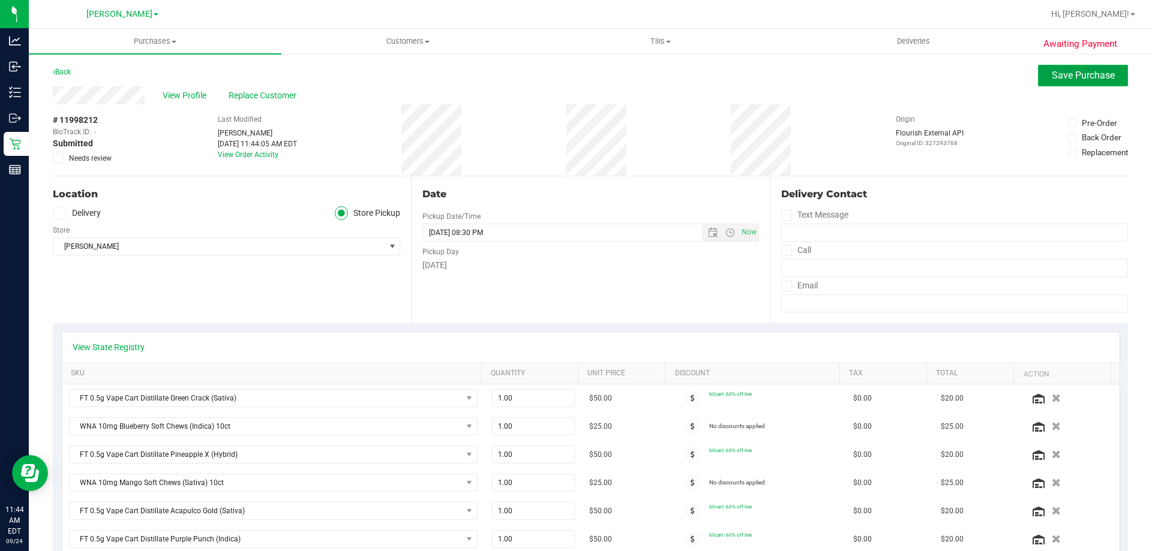
click at [1101, 74] on span "Save Purchase" at bounding box center [1082, 75] width 63 height 11
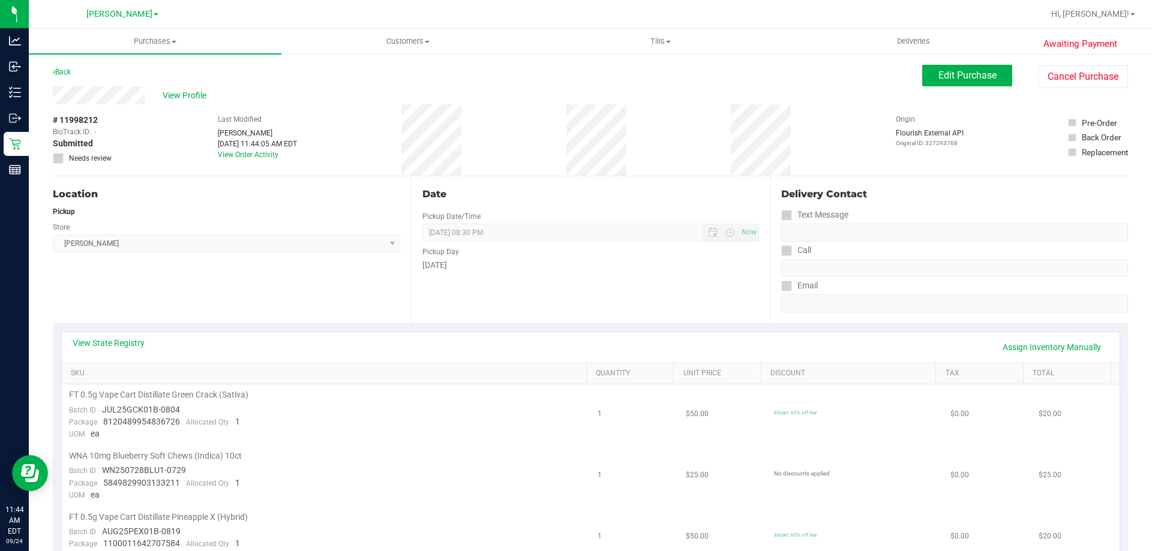
click at [184, 94] on span "View Profile" at bounding box center [187, 95] width 48 height 13
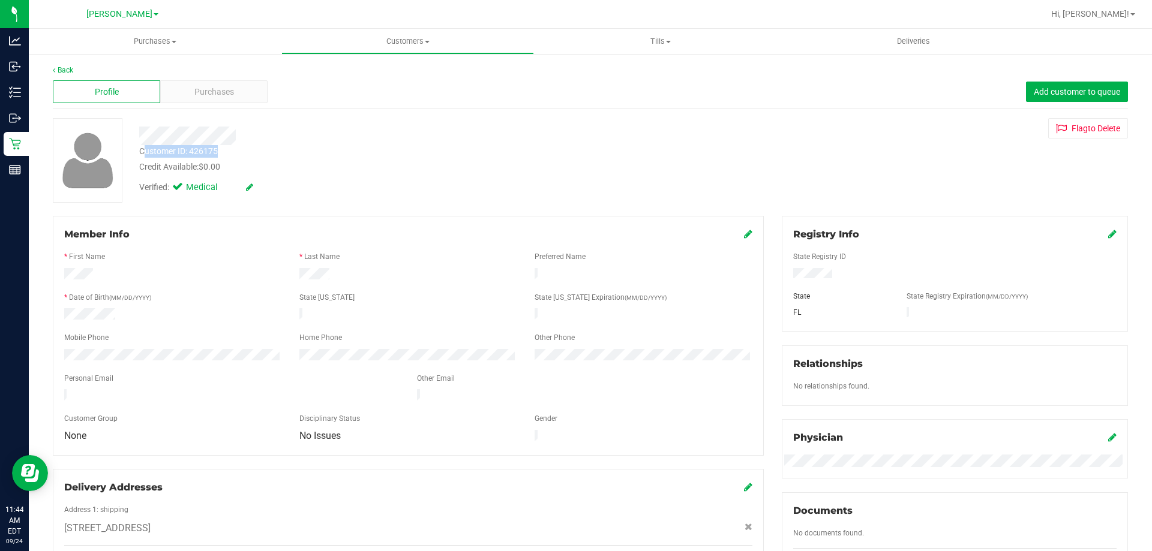
drag, startPoint x: 229, startPoint y: 153, endPoint x: 152, endPoint y: 150, distance: 76.8
click at [148, 146] on div "Customer ID: 426175 Credit Available: $0.00" at bounding box center [403, 159] width 546 height 28
click at [136, 150] on div "Customer ID: 426175 Credit Available: $0.00" at bounding box center [403, 159] width 546 height 28
drag, startPoint x: 140, startPoint y: 150, endPoint x: 215, endPoint y: 148, distance: 75.0
click at [215, 148] on div "Customer ID: 426175" at bounding box center [178, 151] width 79 height 13
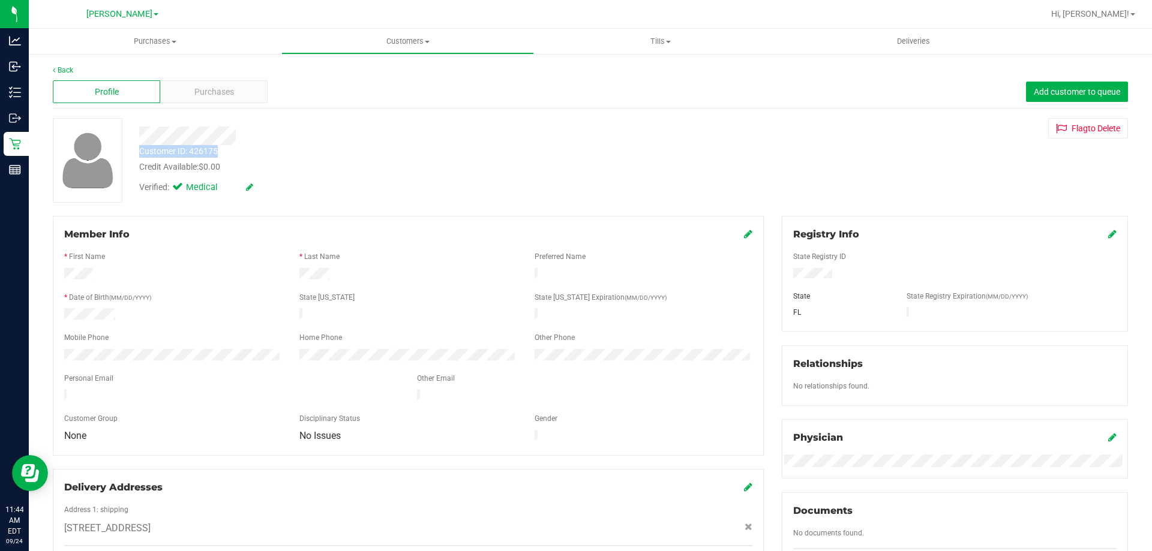
drag, startPoint x: 230, startPoint y: 151, endPoint x: 139, endPoint y: 151, distance: 91.2
click at [139, 151] on div "Customer ID: 426175 Credit Available: $0.00" at bounding box center [403, 159] width 546 height 28
copy div "Customer ID: 426175"
click at [74, 68] on div "Back" at bounding box center [590, 70] width 1075 height 11
click at [65, 68] on link "Back" at bounding box center [63, 70] width 20 height 8
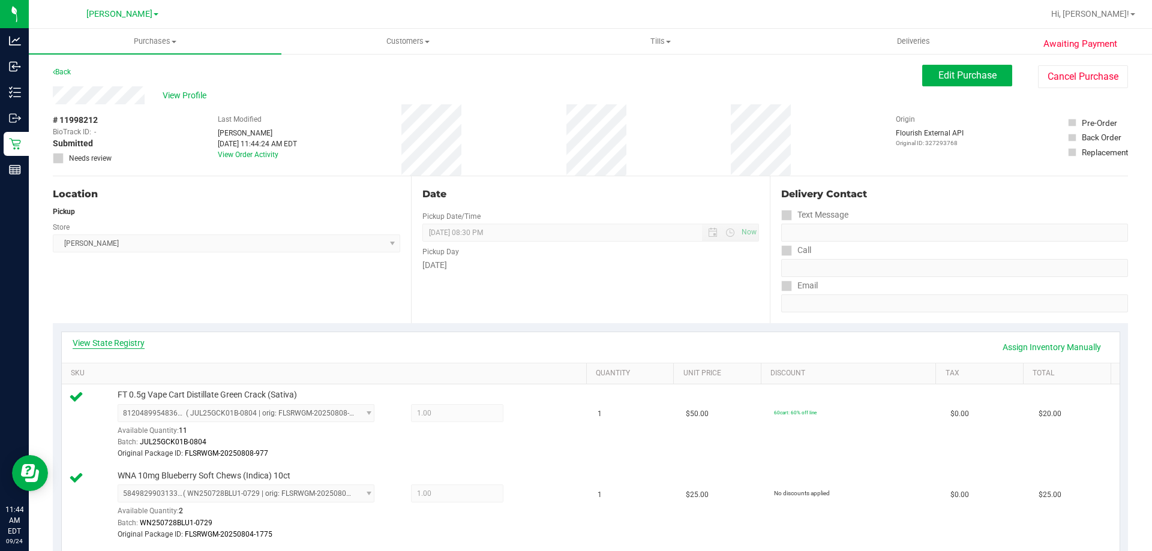
click at [113, 340] on link "View State Registry" at bounding box center [109, 343] width 72 height 12
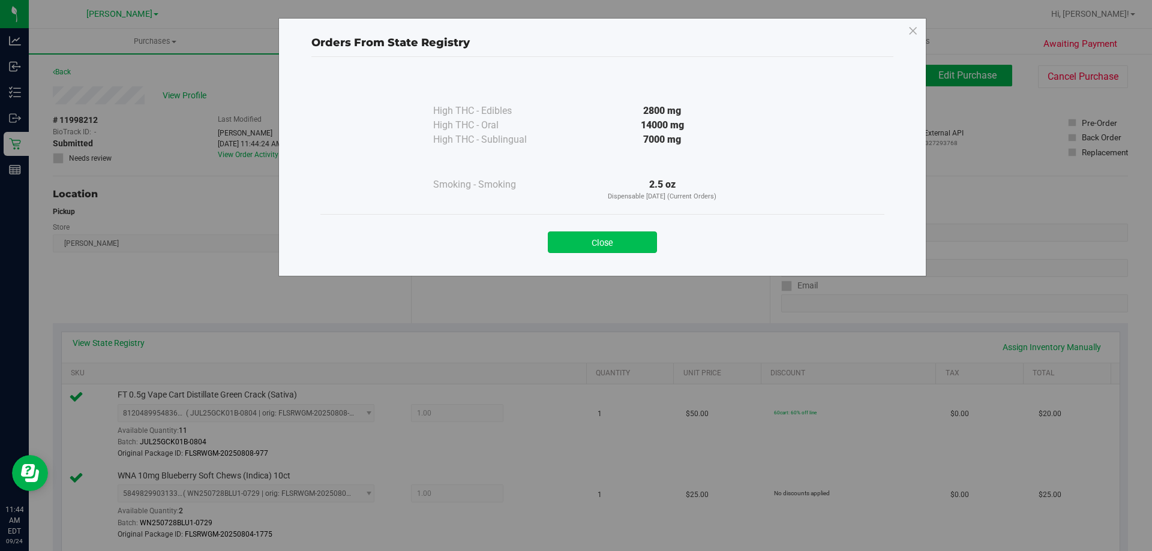
click at [608, 236] on button "Close" at bounding box center [602, 243] width 109 height 22
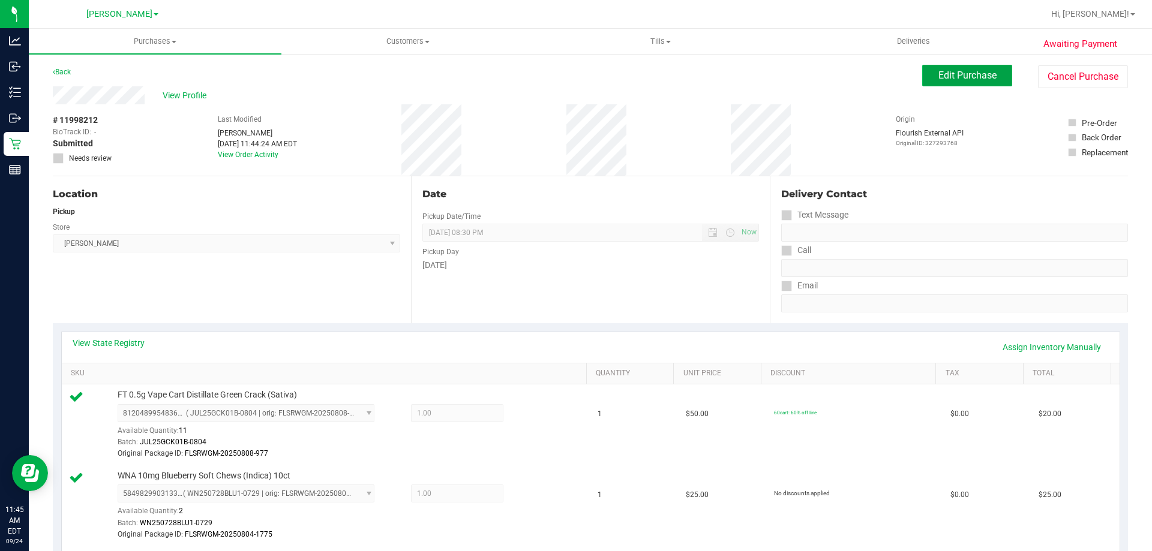
click at [957, 71] on span "Edit Purchase" at bounding box center [967, 75] width 58 height 11
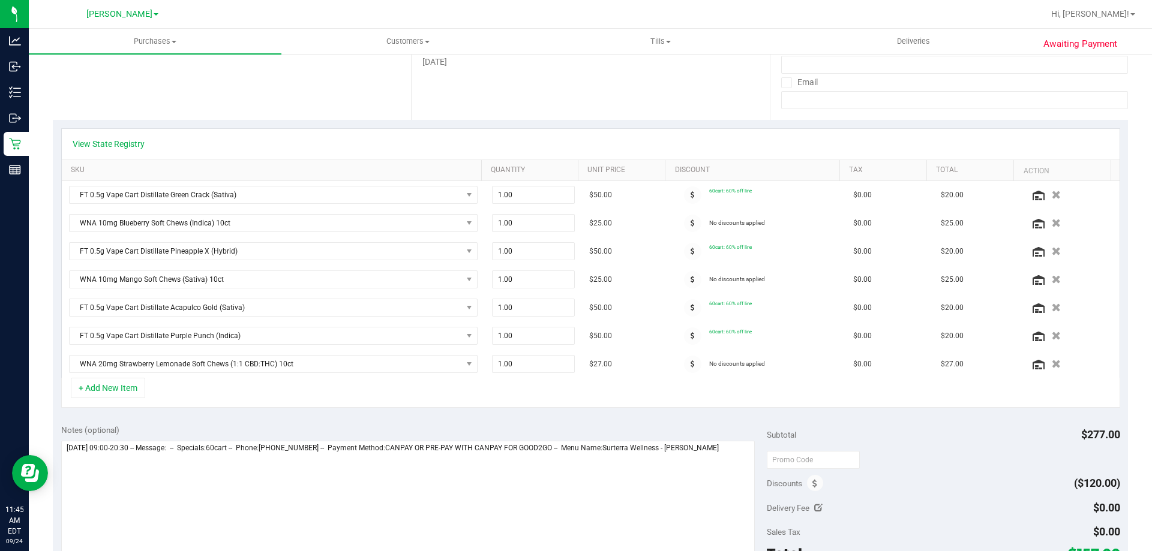
scroll to position [215, 0]
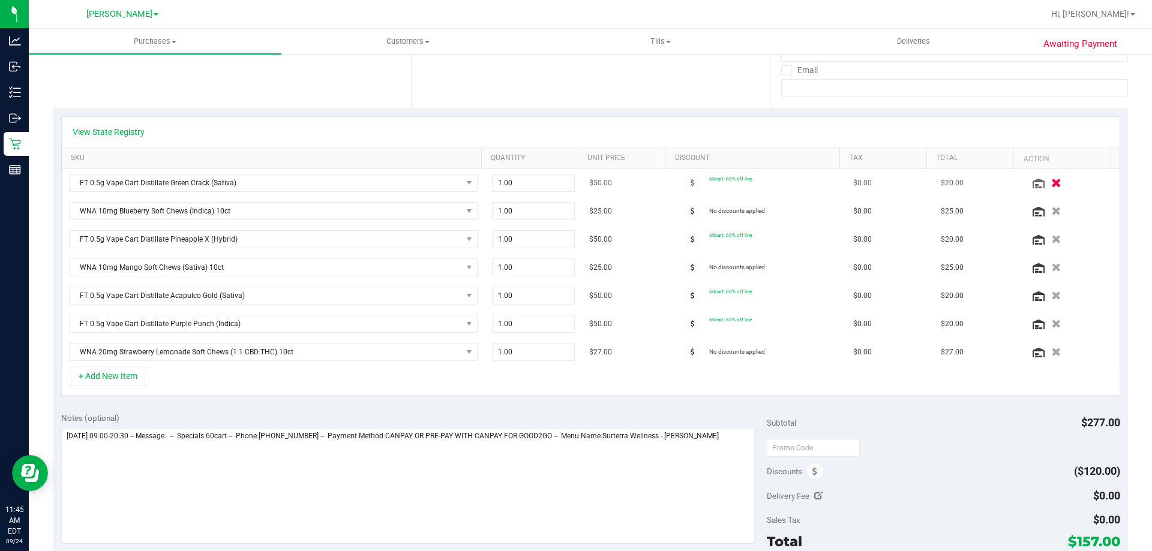
click at [1051, 184] on icon "button" at bounding box center [1056, 183] width 10 height 9
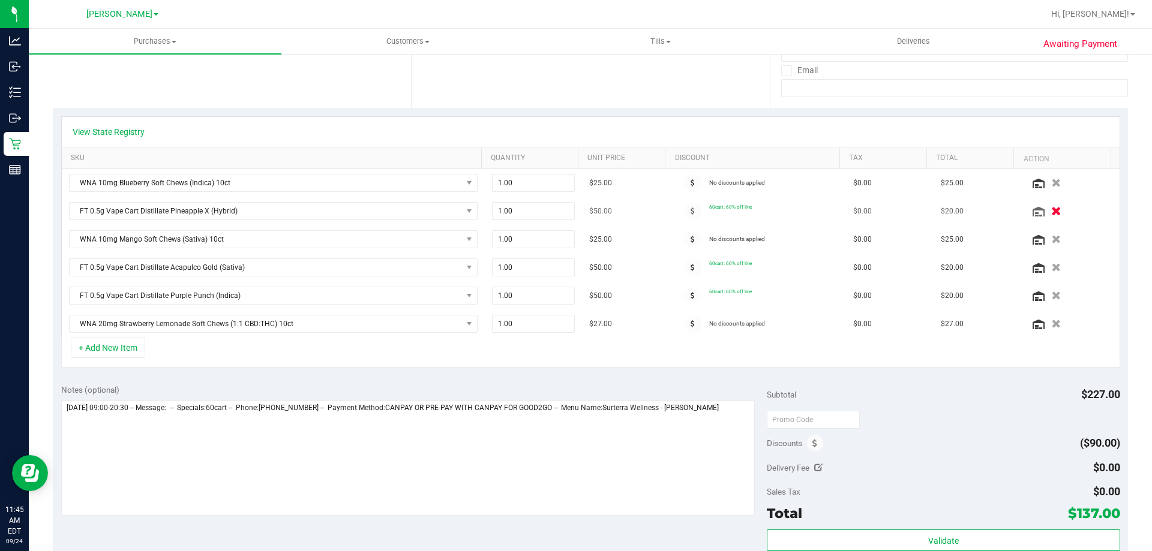
click at [1048, 209] on div at bounding box center [1070, 211] width 83 height 12
click at [1051, 208] on icon "button" at bounding box center [1056, 211] width 10 height 9
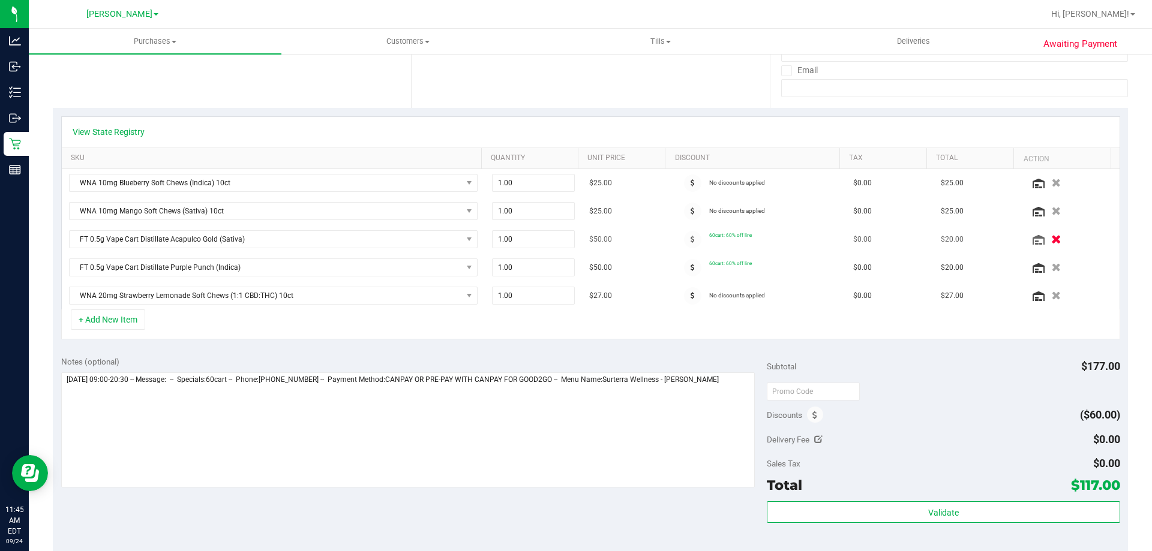
click at [1051, 241] on icon "button" at bounding box center [1056, 239] width 10 height 9
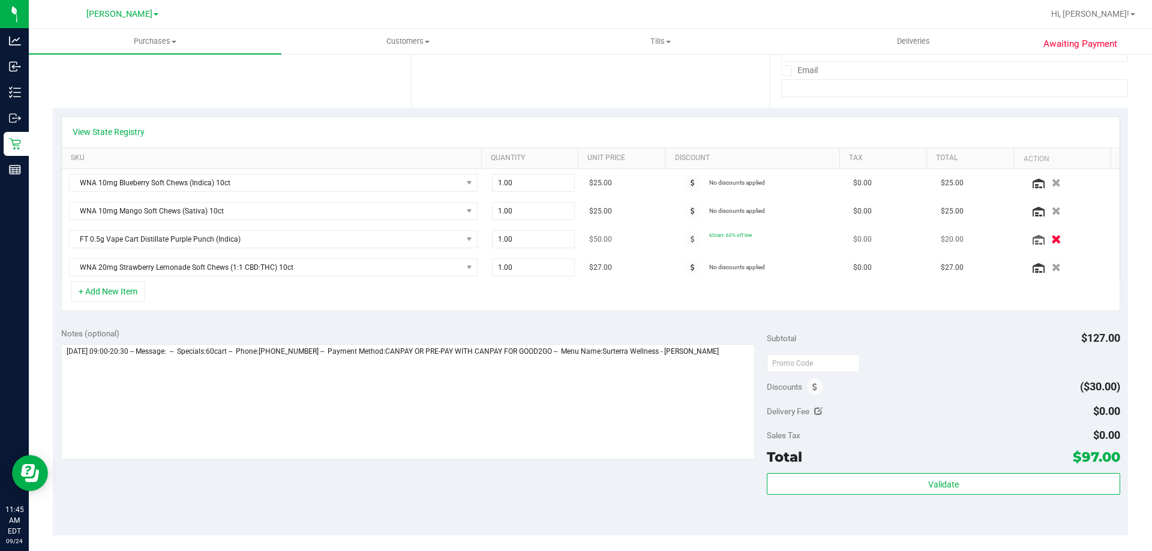
click at [1051, 244] on icon "button" at bounding box center [1056, 239] width 10 height 9
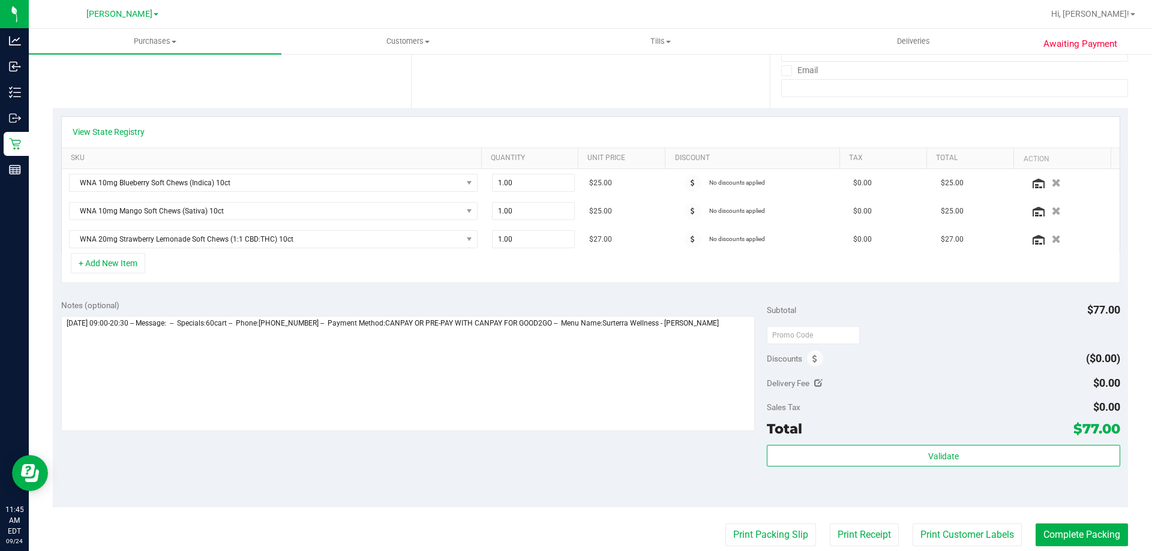
scroll to position [0, 0]
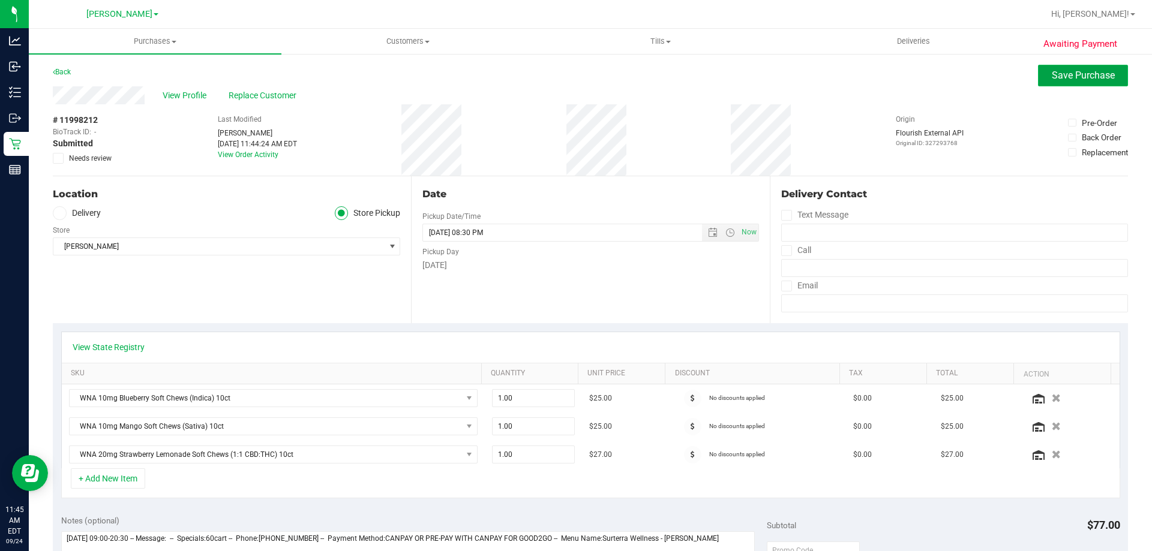
click at [1064, 80] on span "Save Purchase" at bounding box center [1082, 75] width 63 height 11
